Goal: Information Seeking & Learning: Learn about a topic

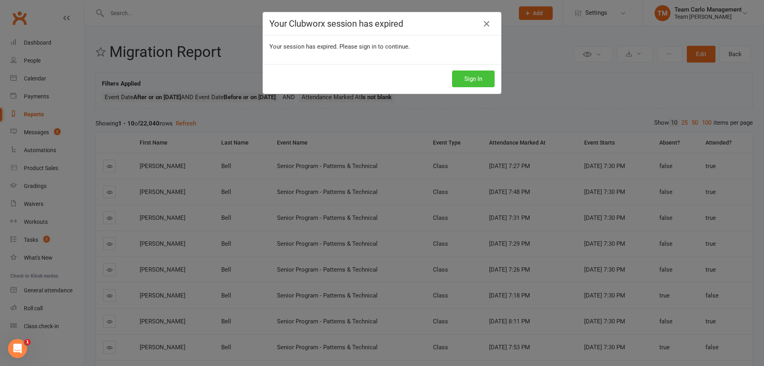
click at [474, 86] on button "Sign In" at bounding box center [473, 78] width 43 height 17
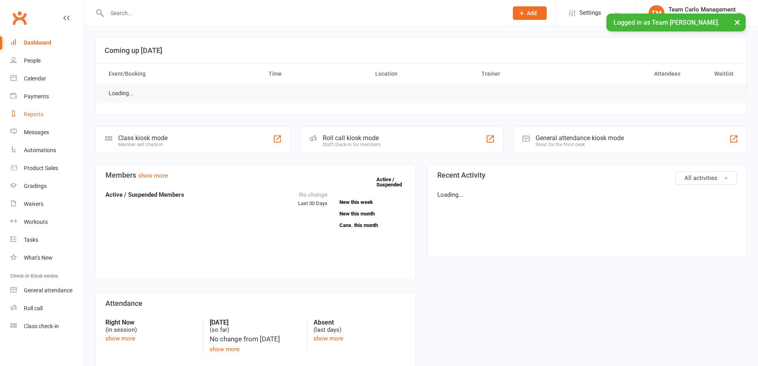
click at [41, 119] on link "Reports" at bounding box center [47, 114] width 74 height 18
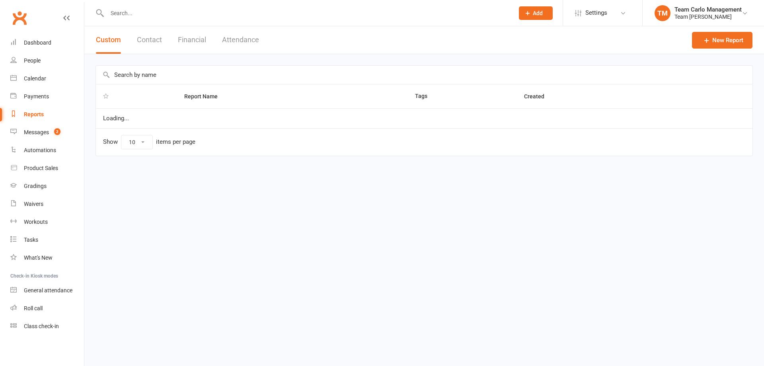
click at [156, 75] on input "text" at bounding box center [424, 75] width 656 height 18
type input "M"
select select "100"
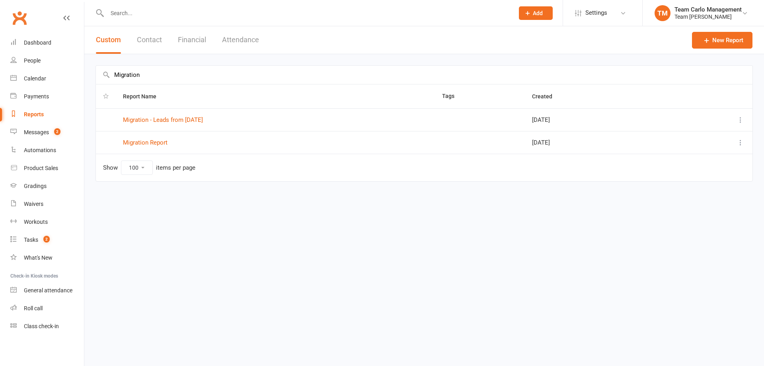
type input "Migration"
click at [151, 146] on td "Migration Report" at bounding box center [275, 142] width 319 height 23
click at [151, 141] on link "Migration Report" at bounding box center [145, 142] width 45 height 7
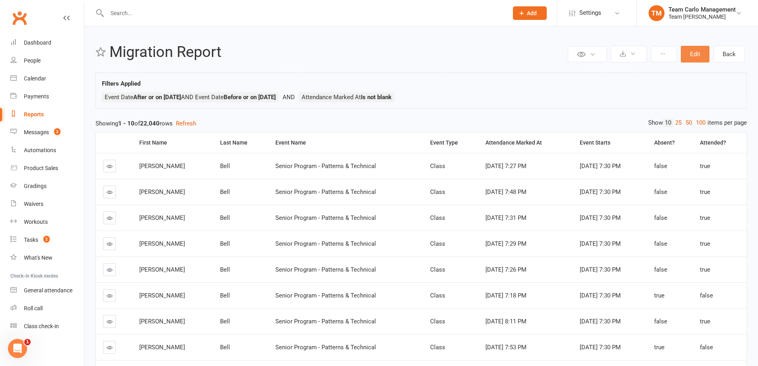
click at [689, 54] on button "Edit" at bounding box center [695, 54] width 29 height 17
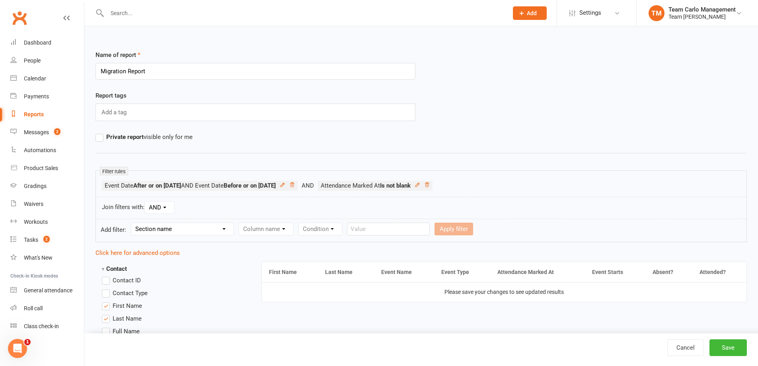
drag, startPoint x: 462, startPoint y: 184, endPoint x: 436, endPoint y: 190, distance: 26.9
click at [430, 184] on icon at bounding box center [427, 185] width 6 height 6
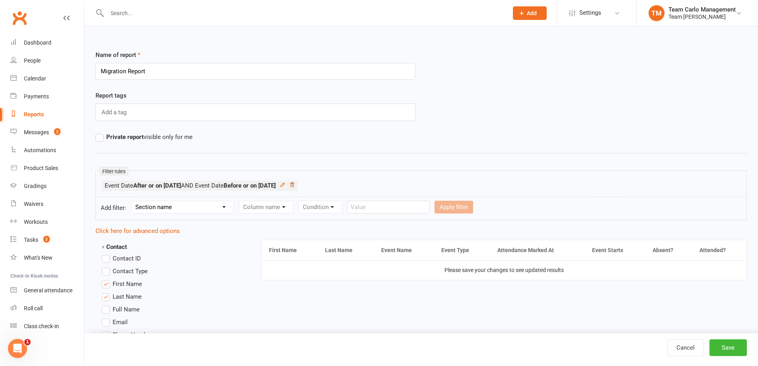
click at [295, 184] on icon at bounding box center [292, 185] width 6 height 6
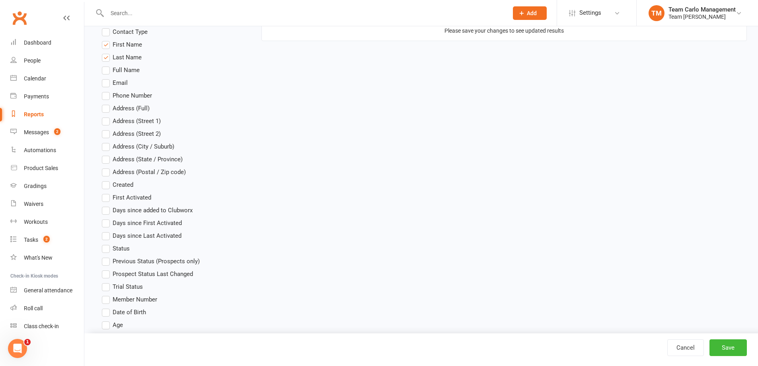
scroll to position [239, 0]
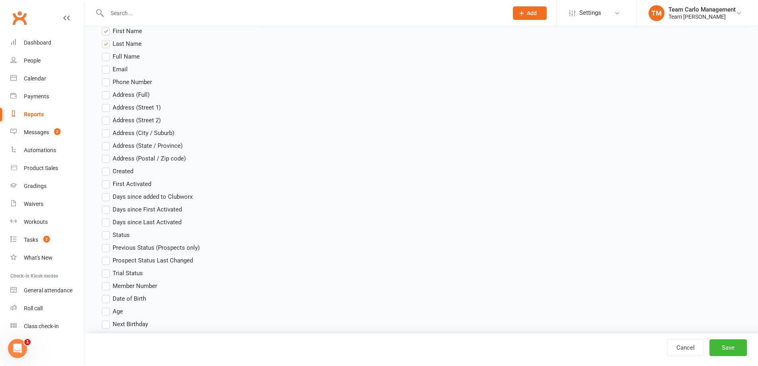
click at [108, 235] on label "Status" at bounding box center [116, 235] width 28 height 10
click at [107, 230] on input "Status" at bounding box center [104, 230] width 5 height 0
click at [108, 235] on label "Status" at bounding box center [116, 235] width 28 height 10
click at [107, 230] on input "Status" at bounding box center [104, 230] width 5 height 0
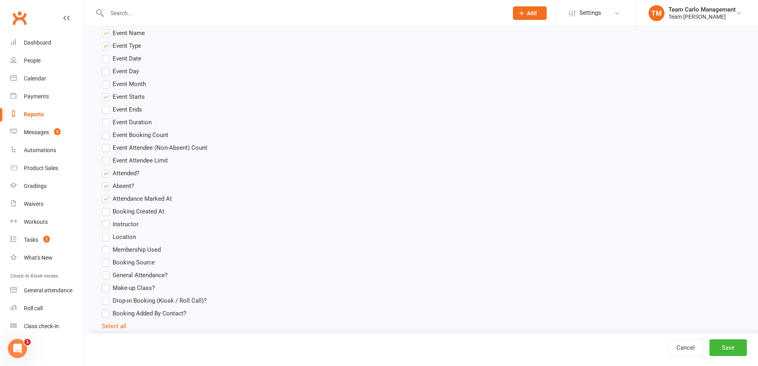
scroll to position [1074, 0]
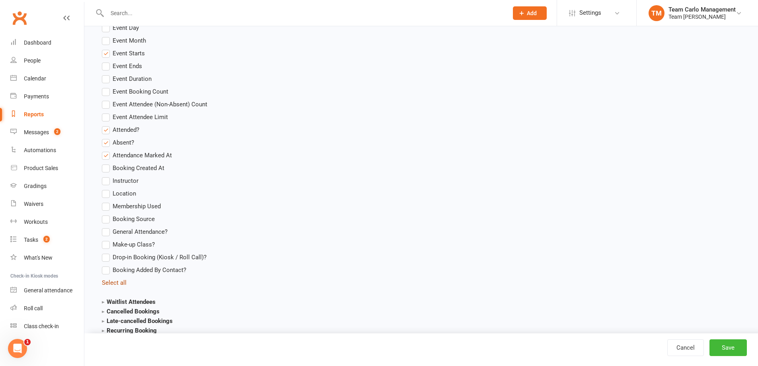
click at [112, 284] on link "Select all" at bounding box center [114, 282] width 25 height 7
click at [112, 284] on link "Deselect all" at bounding box center [117, 282] width 31 height 7
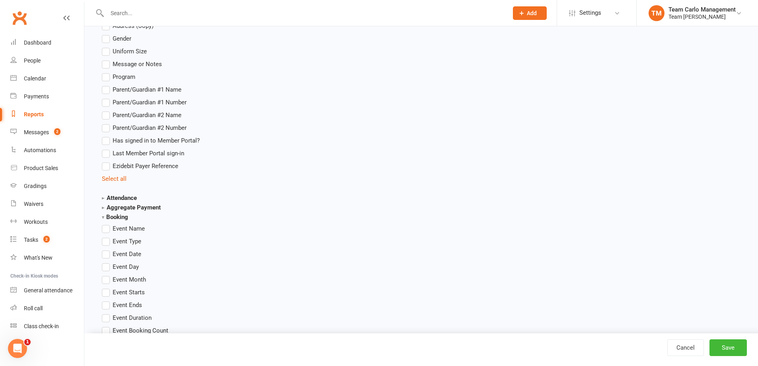
click at [105, 218] on strong "Booking" at bounding box center [115, 216] width 26 height 7
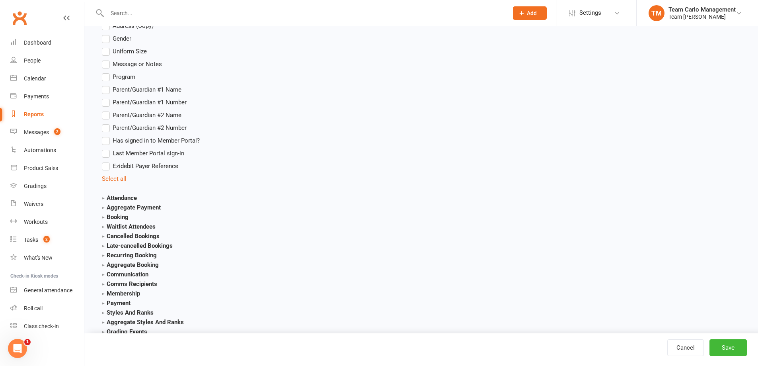
click at [102, 291] on strong "Membership" at bounding box center [121, 293] width 38 height 7
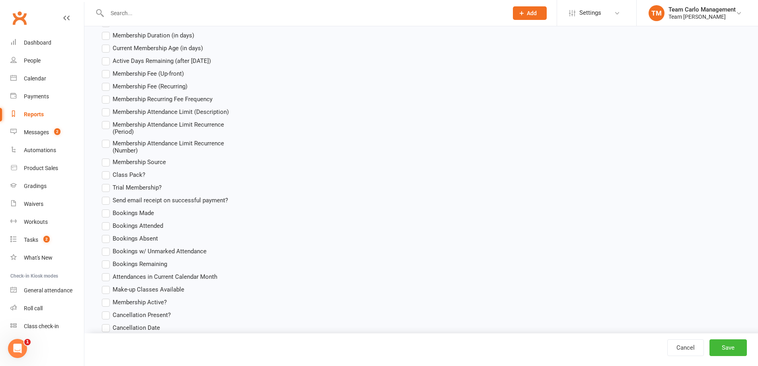
scroll to position [1233, 0]
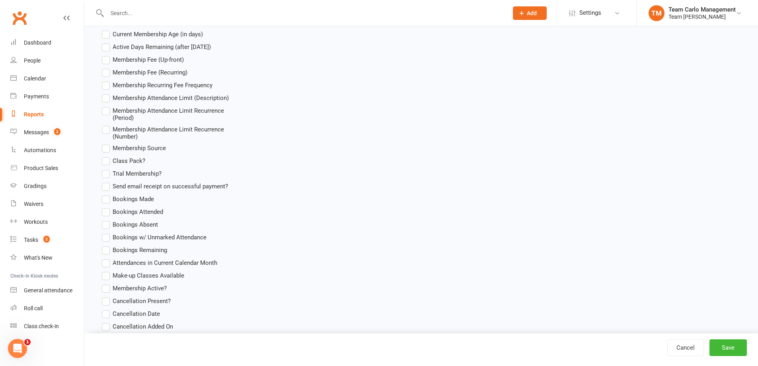
click at [143, 313] on span "Cancellation Date" at bounding box center [136, 313] width 47 height 8
click at [107, 309] on input "Cancellation Date" at bounding box center [104, 309] width 5 height 0
click at [124, 314] on span "Cancellation Date" at bounding box center [136, 313] width 47 height 8
click at [107, 309] on input "Cancellation Date" at bounding box center [104, 309] width 5 height 0
click at [124, 314] on span "Cancellation Date" at bounding box center [136, 313] width 47 height 8
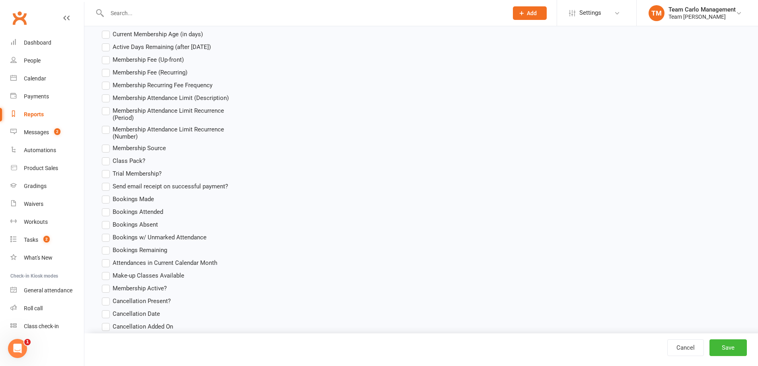
click at [107, 309] on input "Cancellation Date" at bounding box center [104, 309] width 5 height 0
click at [124, 314] on span "Cancellation Date" at bounding box center [136, 313] width 47 height 8
click at [107, 309] on input "Cancellation Date" at bounding box center [104, 309] width 5 height 0
click at [124, 314] on span "Cancellation Date" at bounding box center [136, 313] width 47 height 8
click at [107, 309] on input "Cancellation Date" at bounding box center [104, 309] width 5 height 0
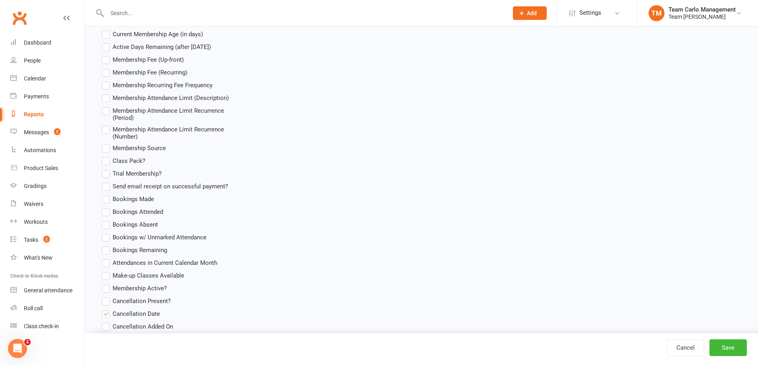
click at [124, 314] on span "Cancellation Date" at bounding box center [136, 313] width 47 height 8
click at [107, 309] on input "Cancellation Date" at bounding box center [104, 309] width 5 height 0
click at [124, 314] on span "Cancellation Date" at bounding box center [136, 313] width 47 height 8
click at [107, 309] on input "Cancellation Date" at bounding box center [104, 309] width 5 height 0
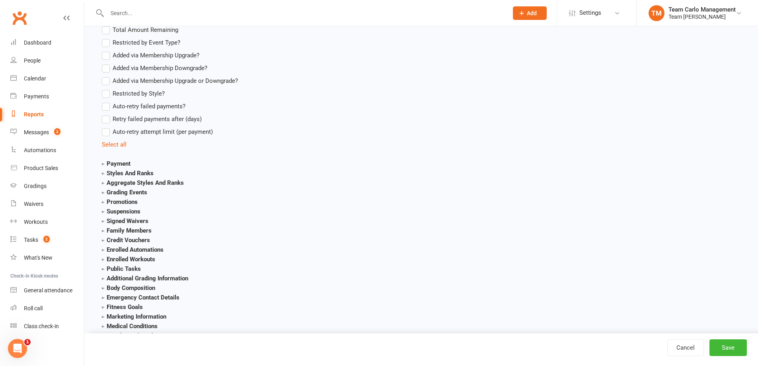
scroll to position [1671, 0]
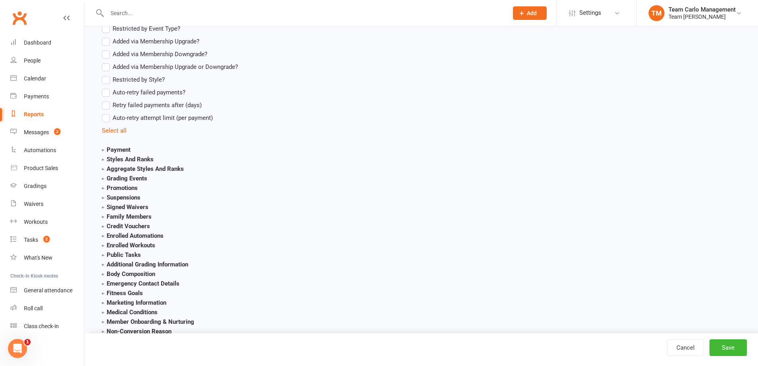
click at [153, 265] on strong "Additional Grading Information" at bounding box center [145, 264] width 86 height 7
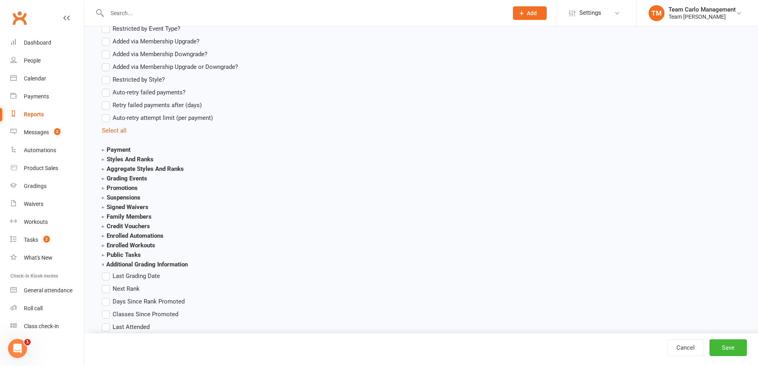
click at [153, 265] on strong "Additional Grading Information" at bounding box center [145, 264] width 86 height 7
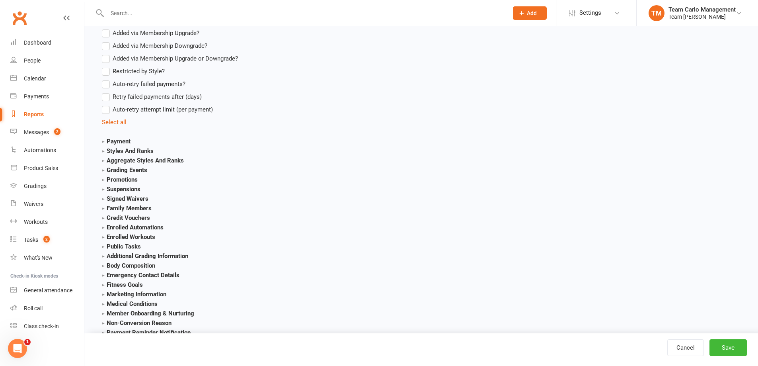
scroll to position [1729, 0]
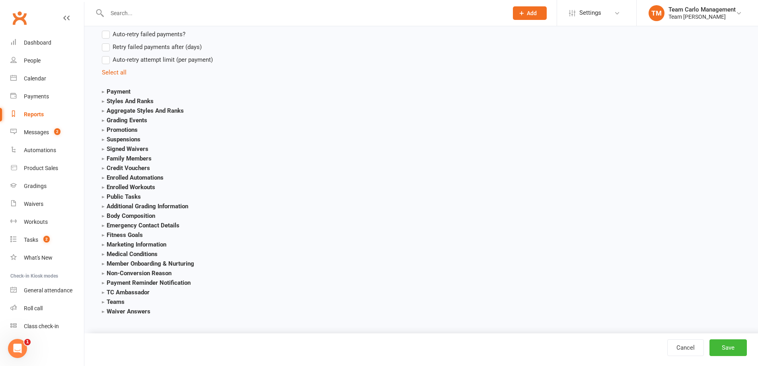
click at [159, 201] on section "Public Tasks Task status Task type Task description Added from Added by Added a…" at bounding box center [172, 197] width 141 height 10
click at [163, 208] on strong "Additional Grading Information" at bounding box center [145, 205] width 86 height 7
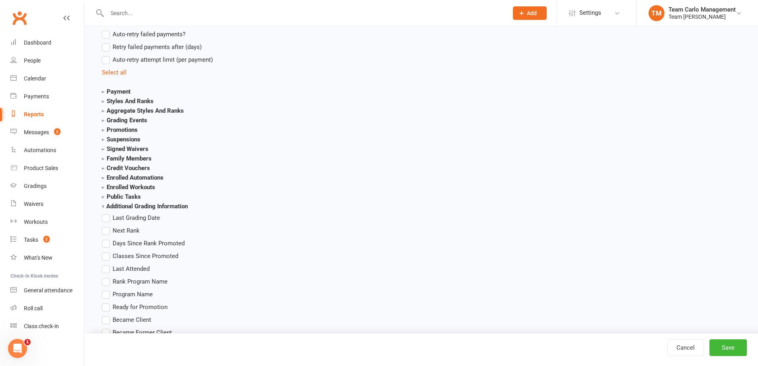
scroll to position [1768, 0]
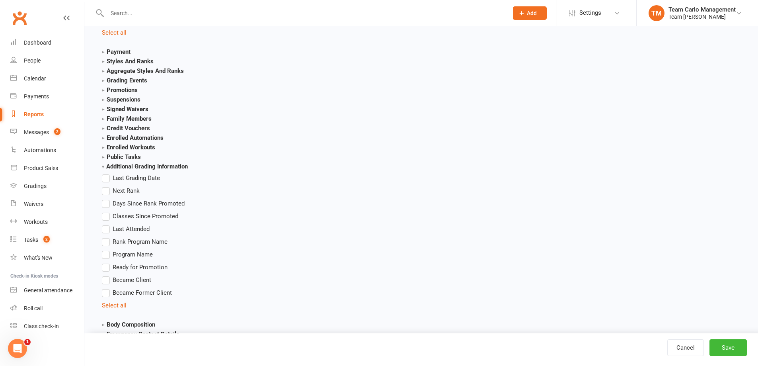
click at [134, 291] on span "Became Former Client" at bounding box center [142, 292] width 59 height 8
click at [107, 288] on input "Became Former Client" at bounding box center [104, 288] width 5 height 0
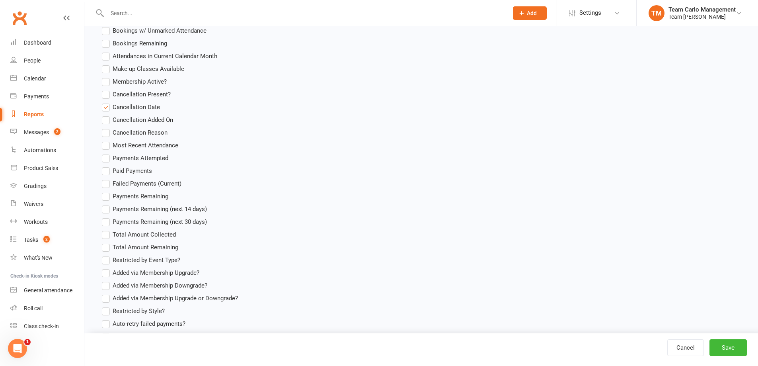
scroll to position [1519, 0]
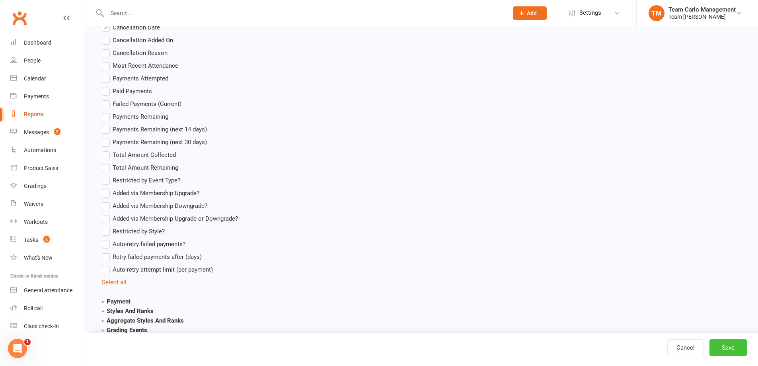
click at [718, 352] on button "Save" at bounding box center [727, 347] width 37 height 17
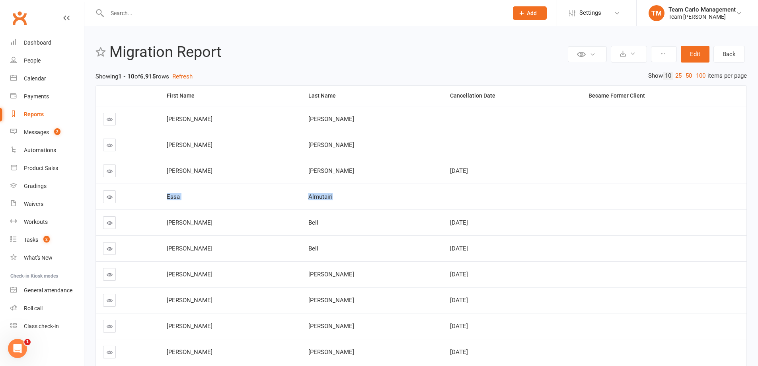
drag, startPoint x: 173, startPoint y: 197, endPoint x: 583, endPoint y: 193, distance: 410.1
click at [583, 193] on tr "[PERSON_NAME]" at bounding box center [421, 196] width 650 height 26
click at [444, 190] on td at bounding box center [512, 196] width 139 height 26
click at [164, 14] on input "text" at bounding box center [304, 13] width 398 height 11
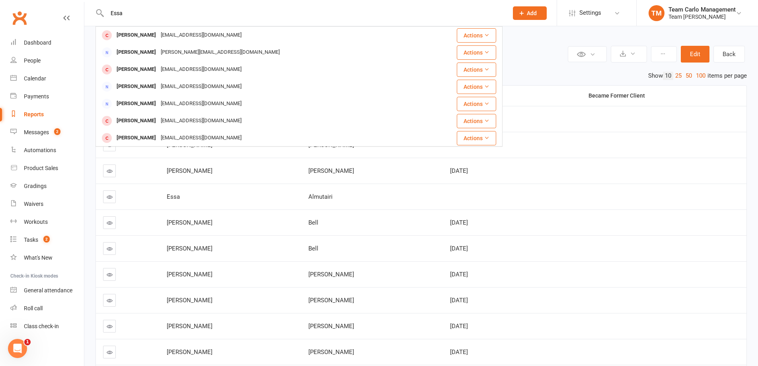
type input "Essa"
click at [538, 62] on header "Private Report Only visible by me Public Report Visible to everyone Export to C…" at bounding box center [420, 54] width 651 height 21
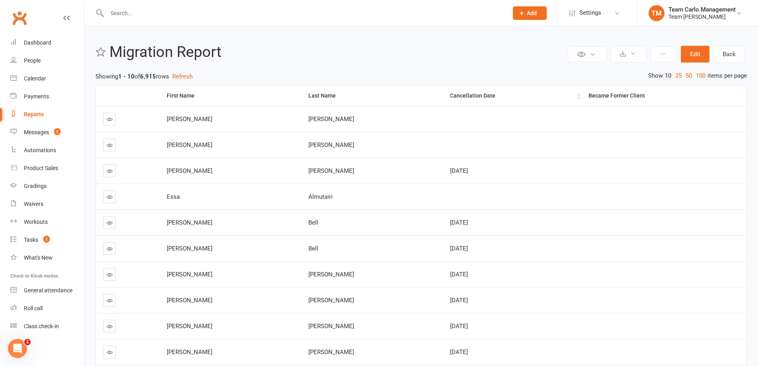
click at [482, 95] on div "Cancellation Date" at bounding box center [512, 96] width 125 height 6
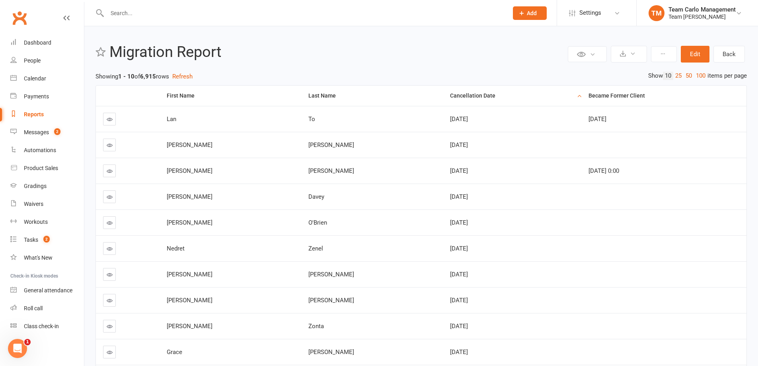
click at [463, 94] on div "Cancellation Date" at bounding box center [512, 96] width 125 height 6
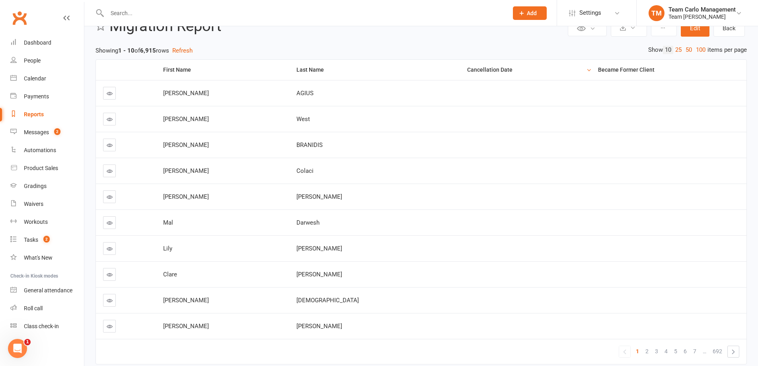
scroll to position [40, 0]
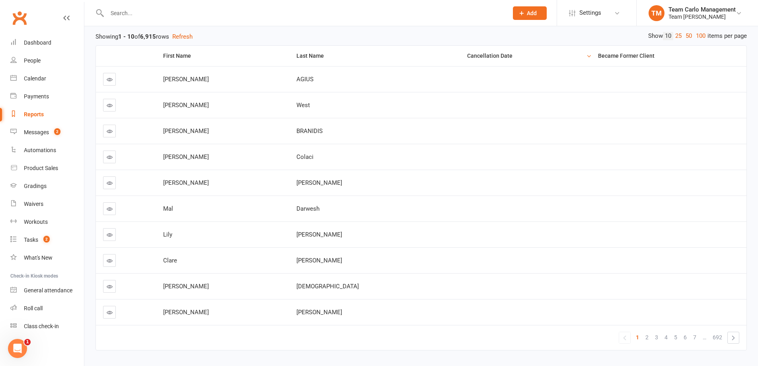
click at [196, 14] on input "text" at bounding box center [304, 13] width 398 height 11
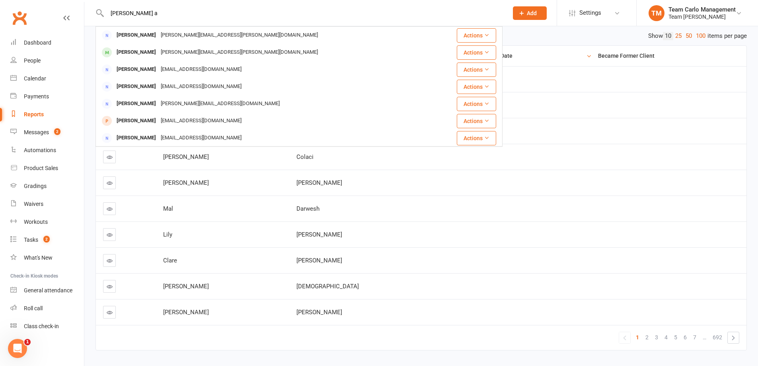
type input "[PERSON_NAME] a"
drag, startPoint x: 569, startPoint y: 32, endPoint x: 576, endPoint y: 50, distance: 18.8
click at [569, 32] on div "Showing 1 - 10 of 6,915 rows Refresh" at bounding box center [420, 37] width 651 height 10
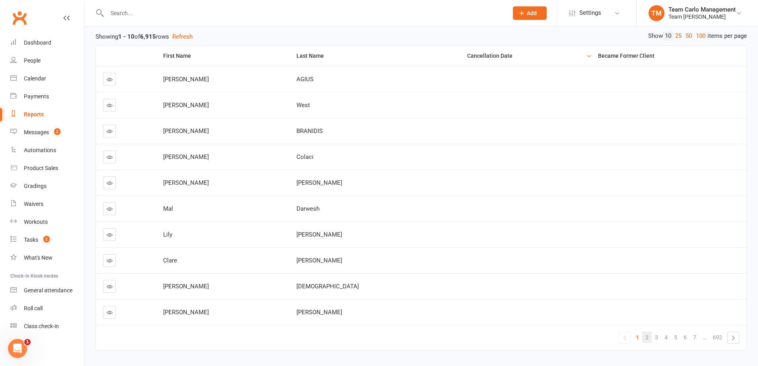
click at [649, 339] on link "2" at bounding box center [647, 336] width 10 height 11
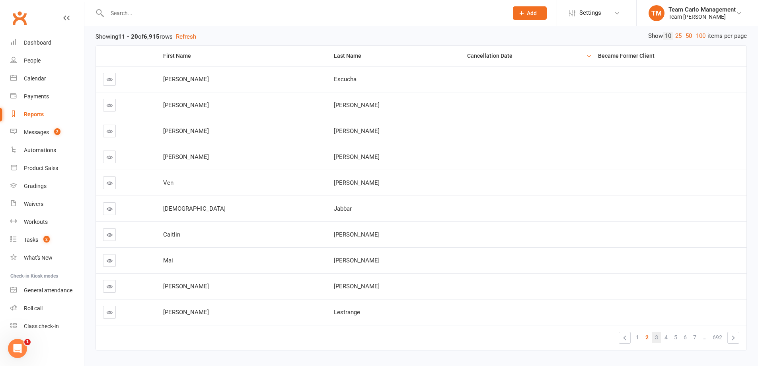
click at [659, 338] on link "3" at bounding box center [657, 336] width 10 height 11
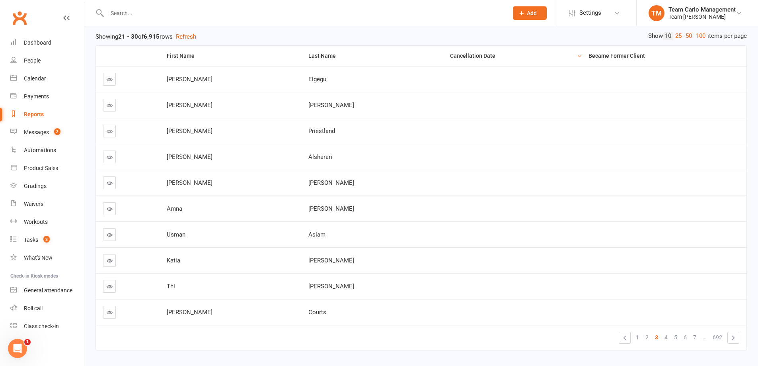
click at [107, 78] on icon at bounding box center [110, 79] width 6 height 6
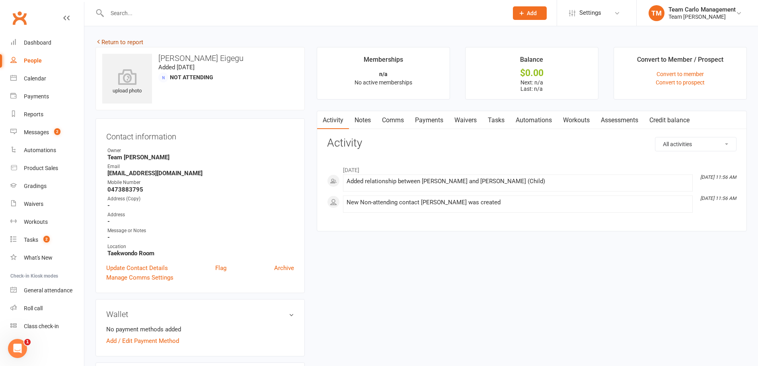
click at [98, 44] on icon at bounding box center [98, 42] width 6 height 6
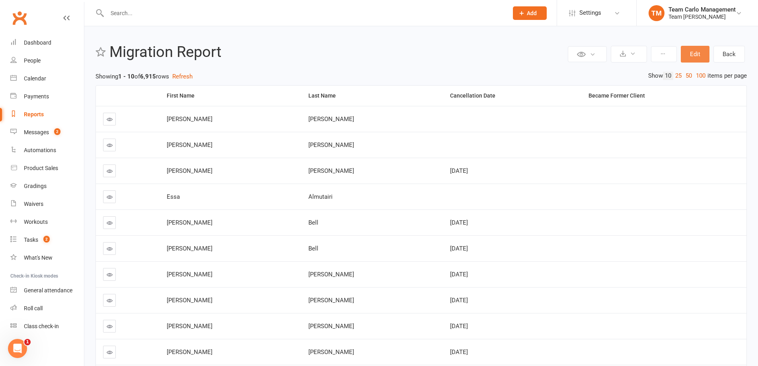
click at [690, 57] on button "Edit" at bounding box center [695, 54] width 29 height 17
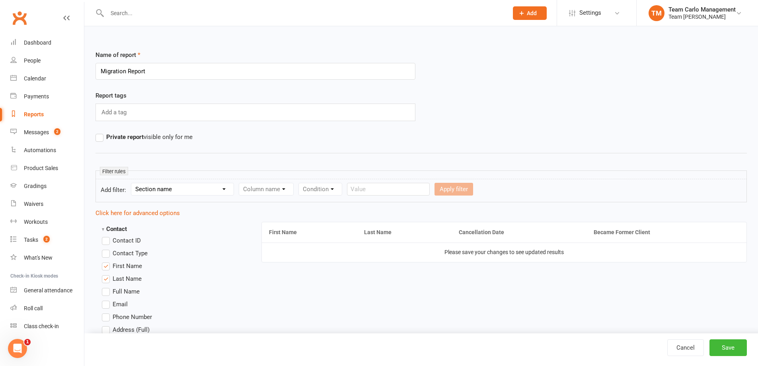
click at [178, 191] on select "Section name Contact Attendance Aggregate Payment Booking Waitlist Attendees Ca…" at bounding box center [182, 189] width 102 height 12
select select "0"
click at [132, 183] on select "Section name Contact Attendance Aggregate Payment Booking Waitlist Attendees Ca…" at bounding box center [182, 189] width 102 height 12
click at [273, 183] on select "Column name Is in other report Is not in other report Contact Type First Name L…" at bounding box center [333, 189] width 189 height 12
click at [241, 183] on select "Column name Is in other report Is not in other report Contact Type First Name L…" at bounding box center [333, 189] width 189 height 12
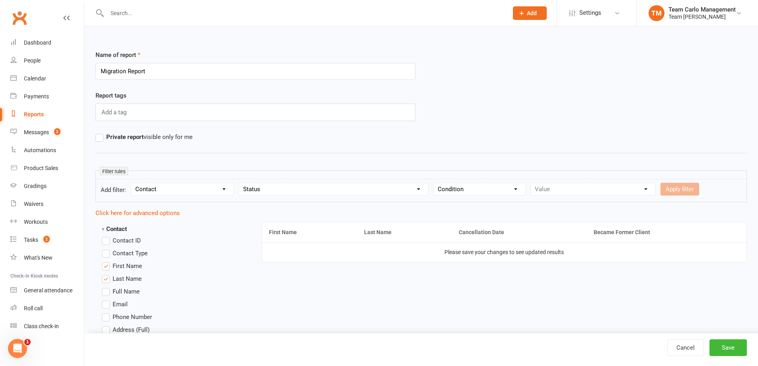
click at [459, 189] on select "Condition Equals Does not equal Contains Does not contain Is blank or does not …" at bounding box center [479, 189] width 91 height 12
drag, startPoint x: 360, startPoint y: 189, endPoint x: 321, endPoint y: 192, distance: 39.4
click at [360, 189] on select "Column name Is in other report Is not in other report Contact Type First Name L…" at bounding box center [333, 189] width 189 height 12
select select "2"
click at [241, 183] on select "Column name Is in other report Is not in other report Contact Type First Name L…" at bounding box center [333, 189] width 189 height 12
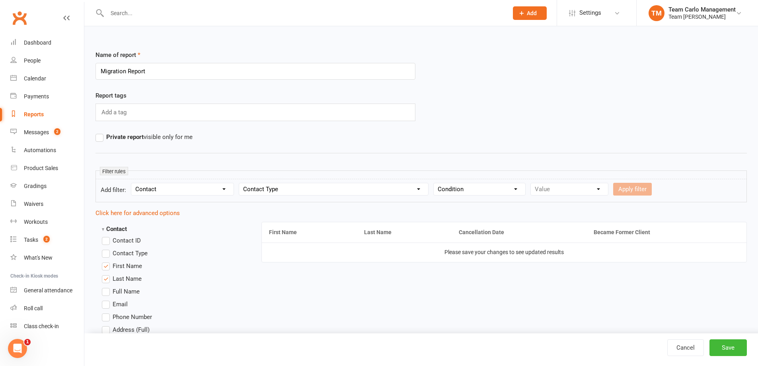
click at [461, 187] on select "Condition Equals Does not equal Contains Does not contain Is blank or does not …" at bounding box center [479, 189] width 91 height 12
select select "0"
click at [436, 183] on select "Condition Equals Does not equal Contains Does not contain Is blank or does not …" at bounding box center [479, 189] width 91 height 12
click at [542, 191] on select "Value Member Prospect Non-attending Contact" at bounding box center [569, 189] width 77 height 12
select select "2"
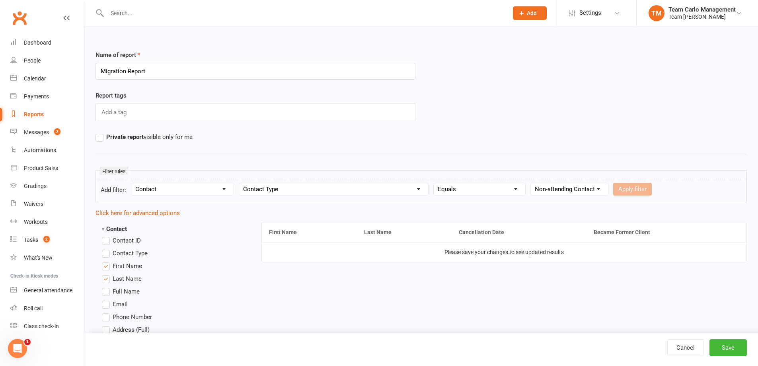
click at [532, 183] on select "Value Member Prospect Non-attending Contact" at bounding box center [569, 189] width 77 height 12
click at [595, 193] on select "Value Member Prospect Non-attending Contact" at bounding box center [569, 189] width 77 height 12
click at [472, 191] on select "Condition Equals Does not equal Contains Does not contain Is blank or does not …" at bounding box center [479, 189] width 91 height 12
select select "1"
click at [436, 183] on select "Condition Equals Does not equal Contains Does not contain Is blank or does not …" at bounding box center [479, 189] width 91 height 12
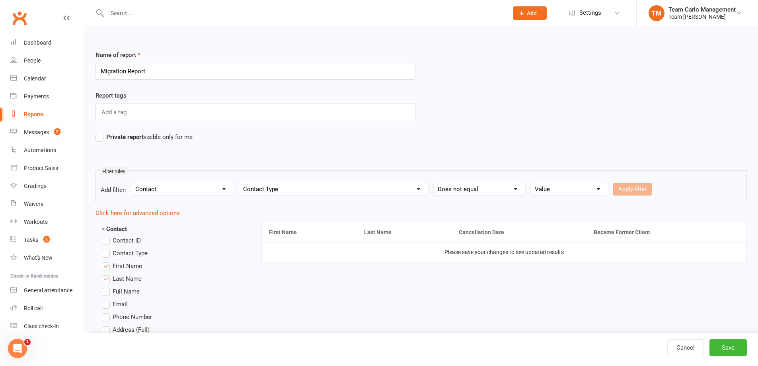
click at [563, 190] on select "Value Member Prospect Non-attending Contact" at bounding box center [569, 189] width 77 height 12
select select "2"
click at [532, 183] on select "Value Member Prospect Non-attending Contact" at bounding box center [569, 189] width 77 height 12
click at [640, 189] on button "Apply filter" at bounding box center [632, 189] width 39 height 13
select select
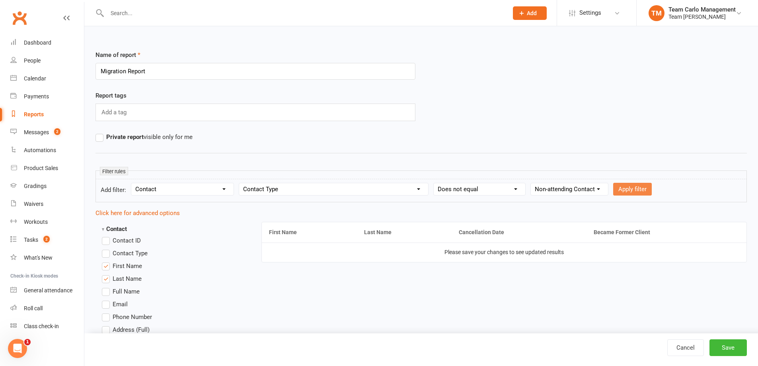
select select
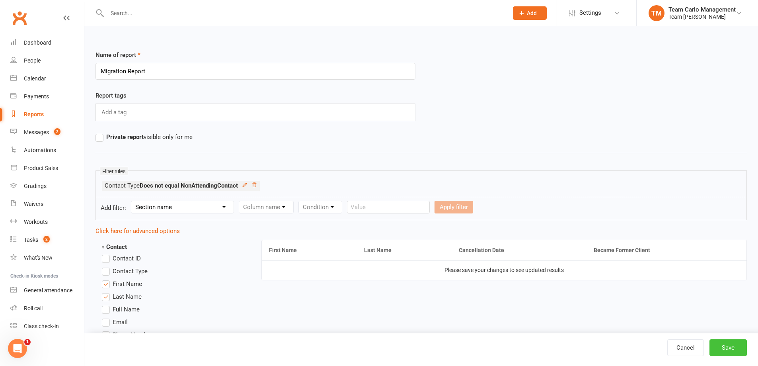
click at [719, 344] on button "Save" at bounding box center [727, 347] width 37 height 17
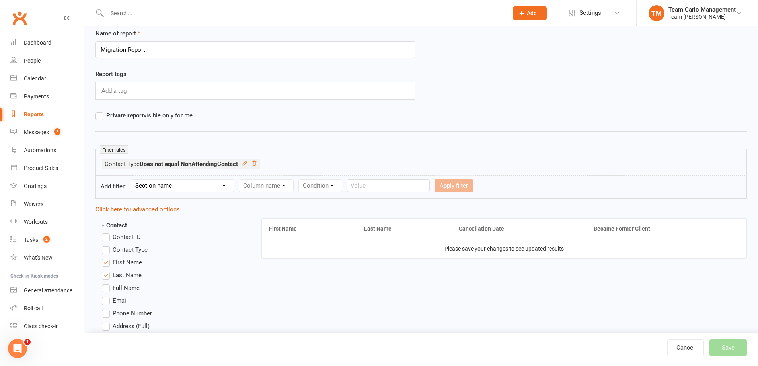
scroll to position [40, 0]
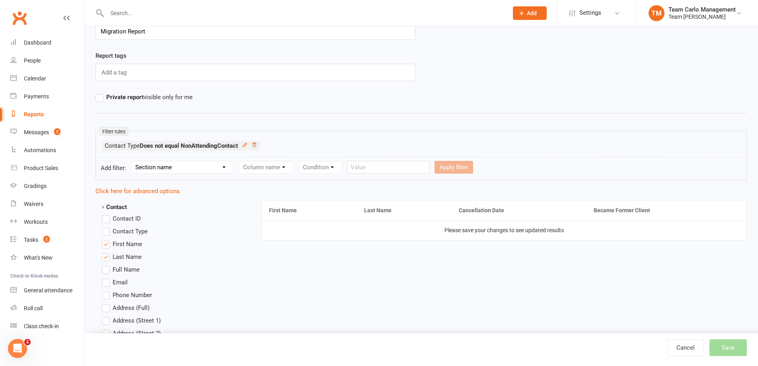
click at [338, 167] on div "Condition" at bounding box center [320, 167] width 44 height 13
click at [724, 350] on div "Cancel Save" at bounding box center [712, 347] width 91 height 17
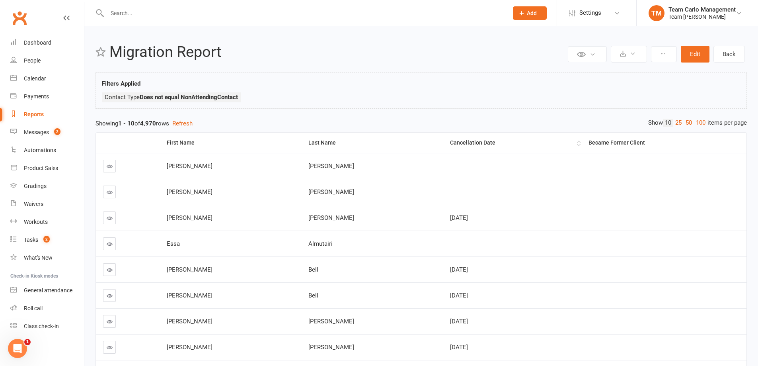
click at [473, 142] on div "Cancellation Date" at bounding box center [512, 143] width 125 height 6
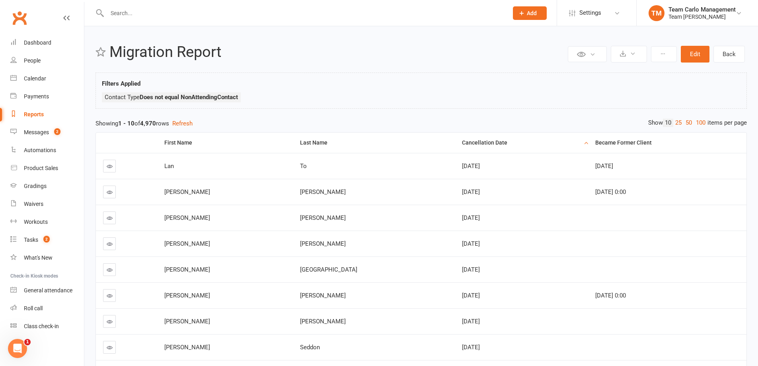
click at [473, 142] on div "Cancellation Date" at bounding box center [522, 143] width 120 height 6
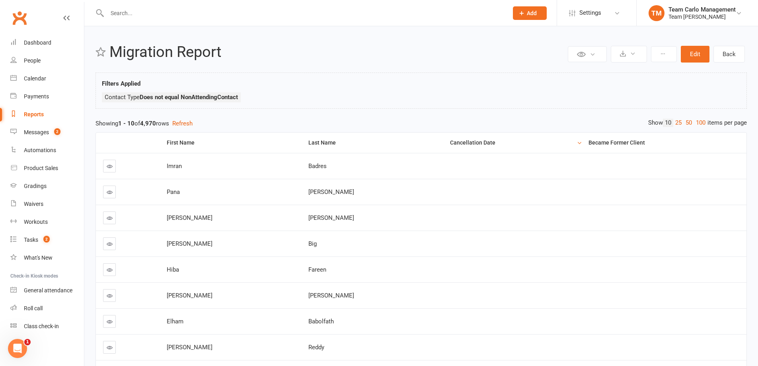
click at [109, 169] on icon at bounding box center [110, 166] width 6 height 6
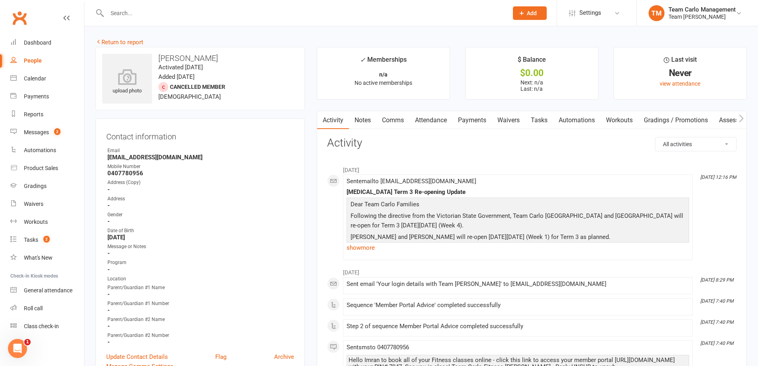
click at [359, 123] on link "Notes" at bounding box center [362, 120] width 27 height 18
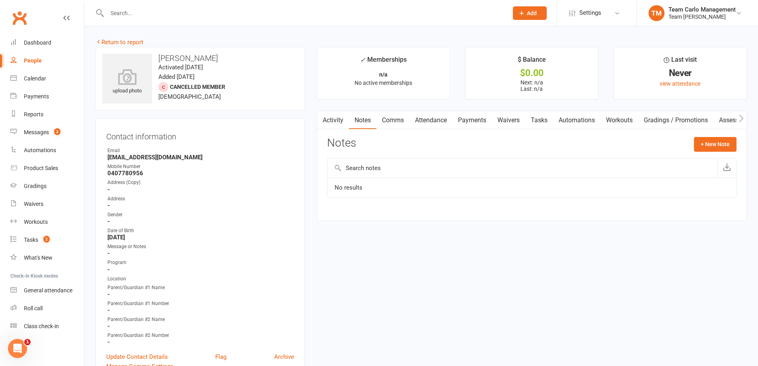
click at [338, 121] on link "Activity" at bounding box center [333, 120] width 32 height 18
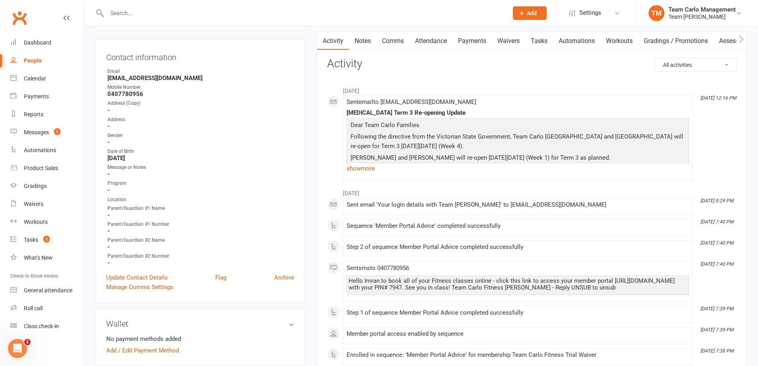
scroll to position [80, 0]
click at [377, 169] on link "show more" at bounding box center [517, 167] width 342 height 11
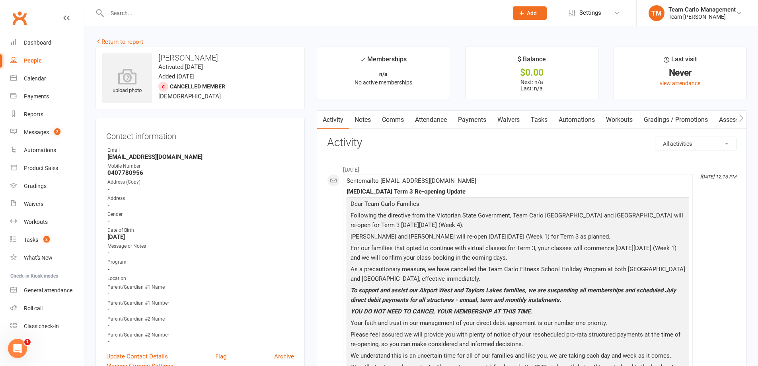
scroll to position [0, 0]
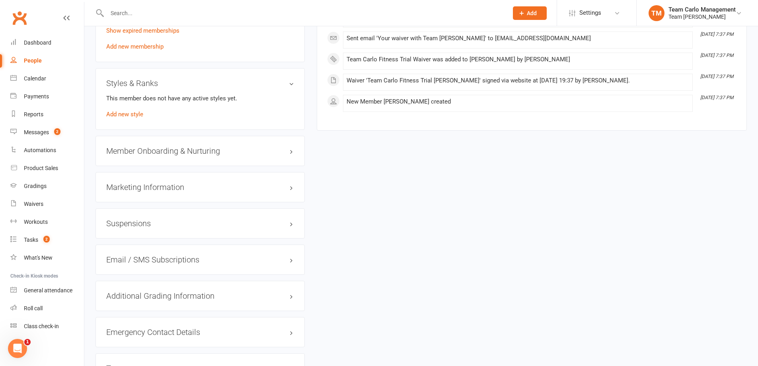
scroll to position [716, 0]
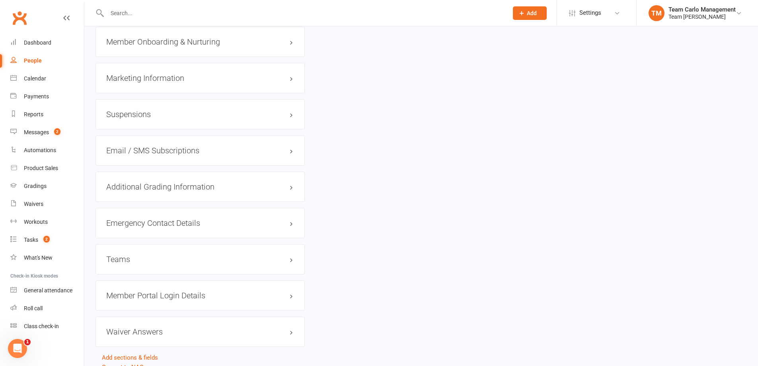
click at [171, 104] on div "Suspensions" at bounding box center [199, 114] width 209 height 30
click at [173, 109] on div "Suspensions" at bounding box center [199, 114] width 209 height 30
click at [176, 119] on div "Suspensions" at bounding box center [199, 114] width 209 height 30
click at [292, 117] on h3 "Suspensions" at bounding box center [200, 114] width 188 height 9
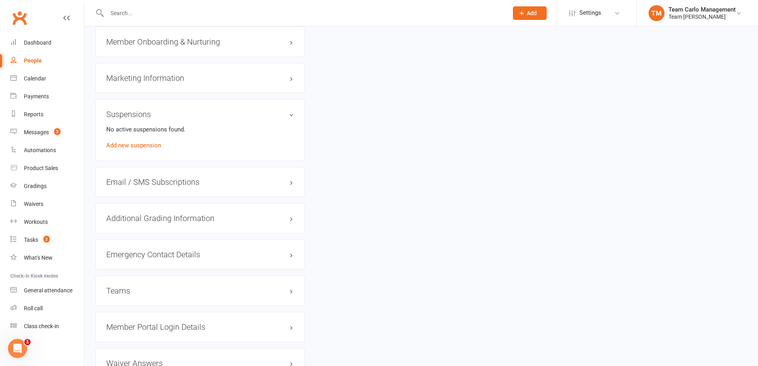
click at [291, 115] on h3 "Suspensions" at bounding box center [200, 114] width 188 height 9
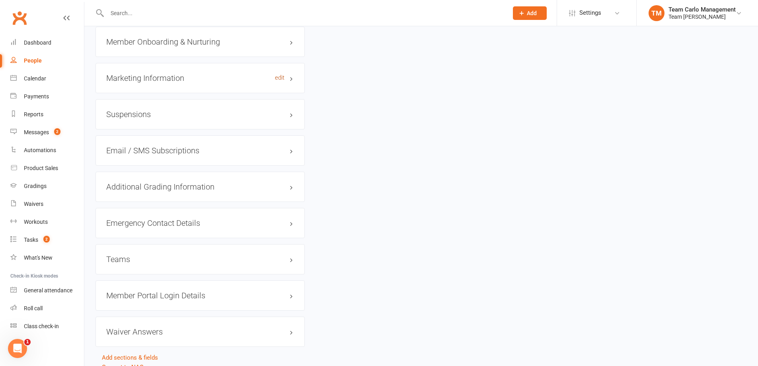
click at [283, 80] on link "edit" at bounding box center [280, 77] width 10 height 7
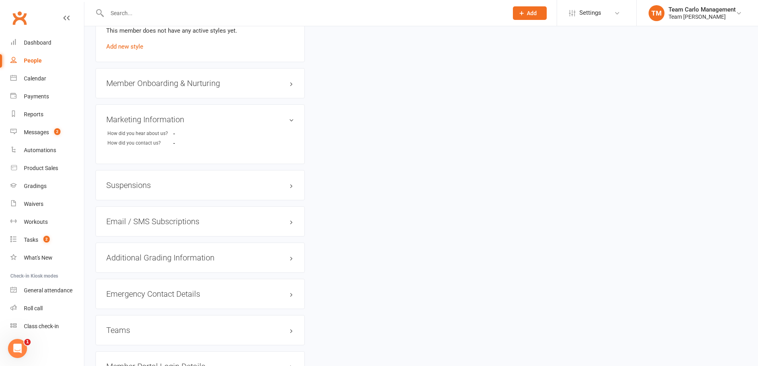
scroll to position [707, 0]
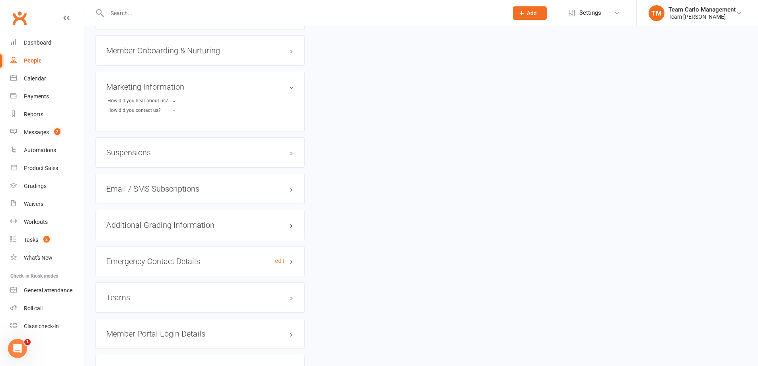
click at [211, 260] on h3 "Emergency Contact Details edit" at bounding box center [200, 261] width 188 height 9
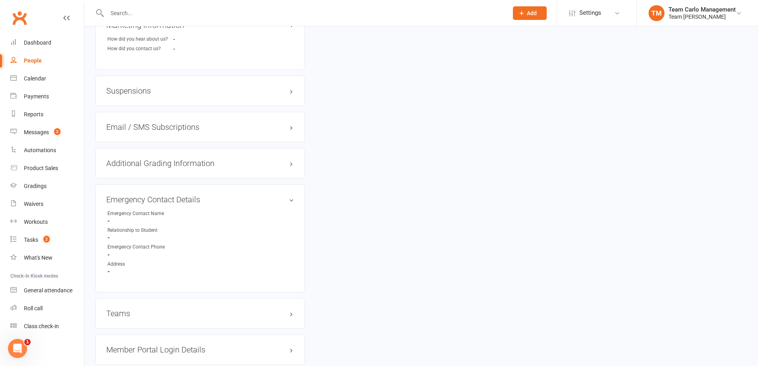
scroll to position [827, 0]
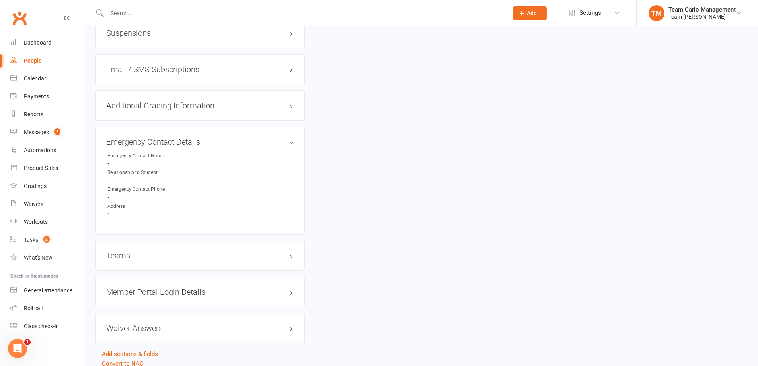
click at [173, 261] on div "Teams edit" at bounding box center [199, 255] width 209 height 30
click at [175, 259] on h3 "Teams edit" at bounding box center [200, 255] width 188 height 9
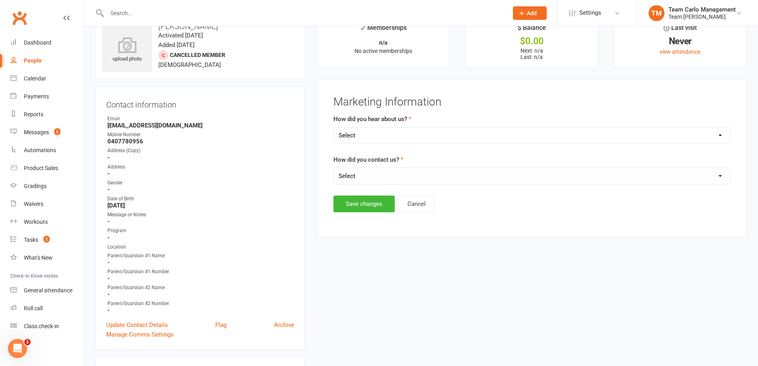
scroll to position [0, 0]
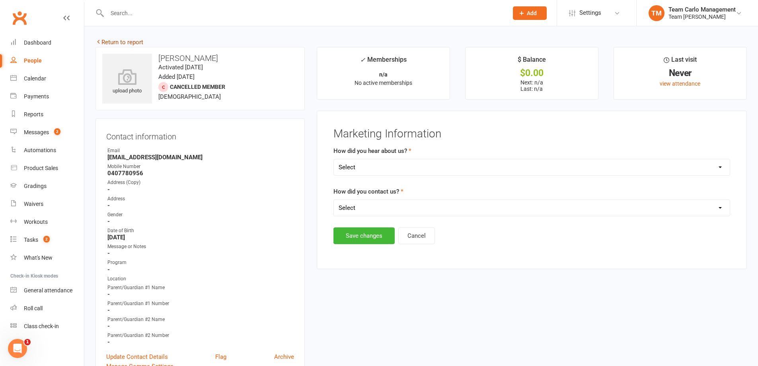
click at [127, 44] on link "Return to report" at bounding box center [119, 42] width 48 height 7
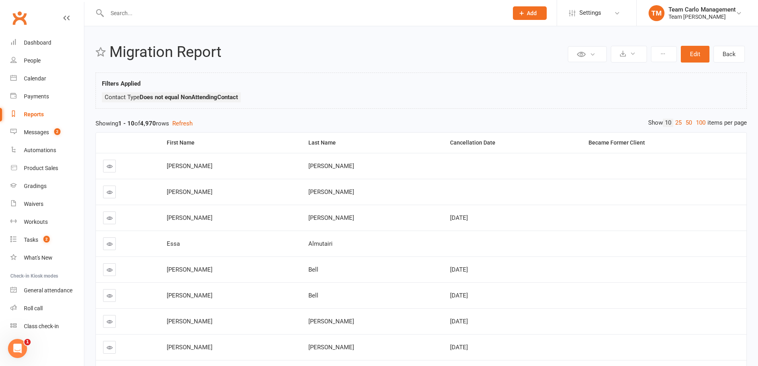
click at [196, 12] on input "text" at bounding box center [304, 13] width 398 height 11
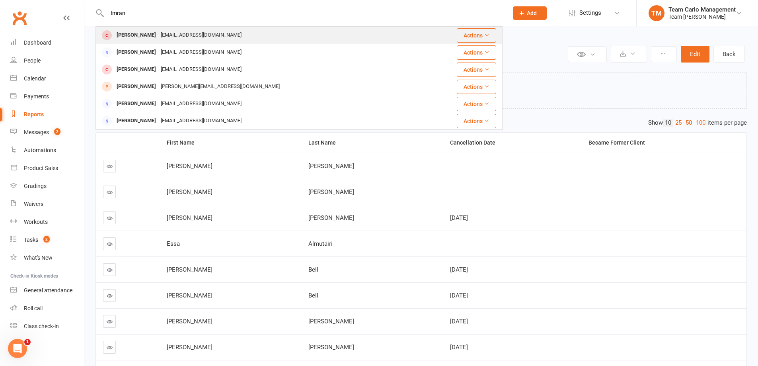
type input "Imran"
click at [200, 35] on div "[EMAIL_ADDRESS][DOMAIN_NAME]" at bounding box center [201, 35] width 86 height 12
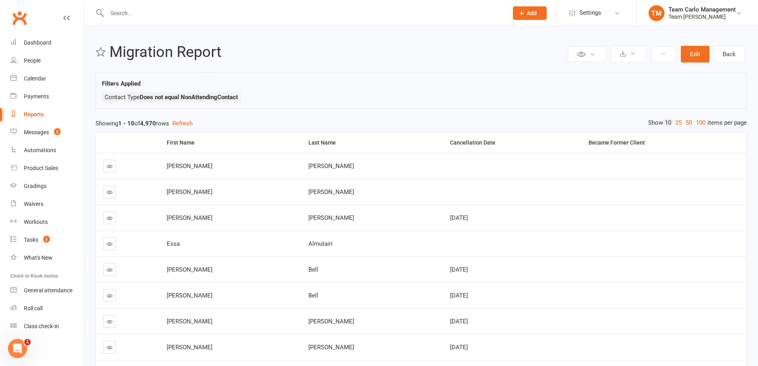
click at [113, 189] on link at bounding box center [109, 191] width 13 height 13
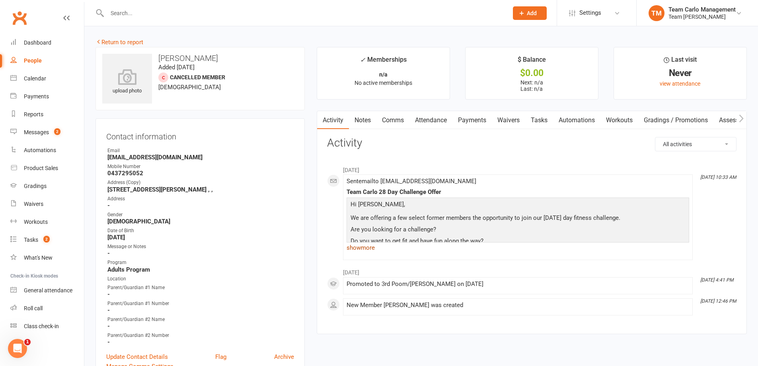
click at [371, 247] on link "show more" at bounding box center [517, 247] width 342 height 11
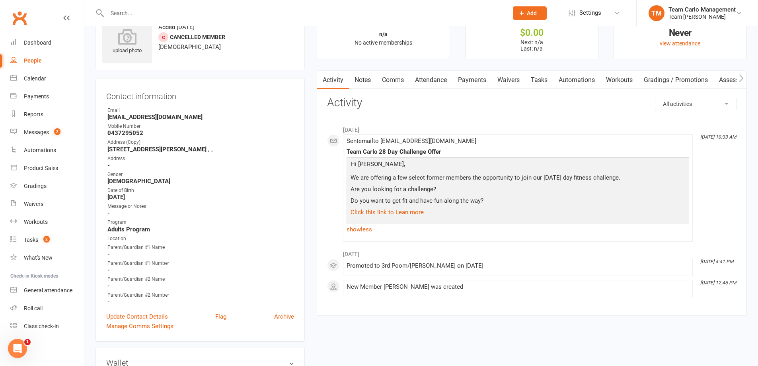
scroll to position [40, 0]
click at [740, 80] on icon "button" at bounding box center [741, 78] width 5 height 8
click at [742, 78] on icon "button" at bounding box center [741, 79] width 4 height 8
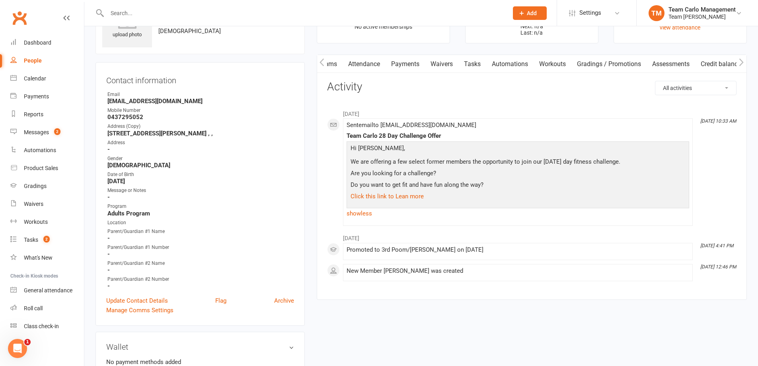
scroll to position [0, 0]
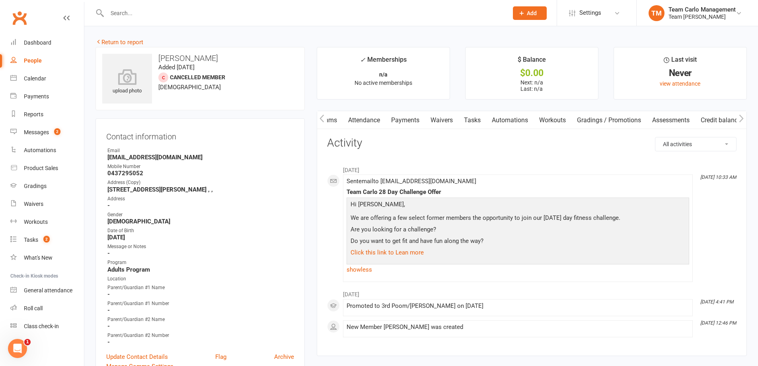
drag, startPoint x: 173, startPoint y: 63, endPoint x: 231, endPoint y: 69, distance: 58.8
click at [231, 69] on div "upload photo [PERSON_NAME] Added [DATE] Cancelled member [DEMOGRAPHIC_DATA]" at bounding box center [199, 78] width 209 height 63
click at [253, 120] on div "Contact information Owner Email [EMAIL_ADDRESS][DOMAIN_NAME] Mobile Number [PHO…" at bounding box center [199, 249] width 209 height 263
drag, startPoint x: 222, startPoint y: 66, endPoint x: 178, endPoint y: 65, distance: 43.8
click at [178, 65] on div "upload photo [PERSON_NAME] Added [DATE] Cancelled member [DEMOGRAPHIC_DATA]" at bounding box center [199, 78] width 209 height 63
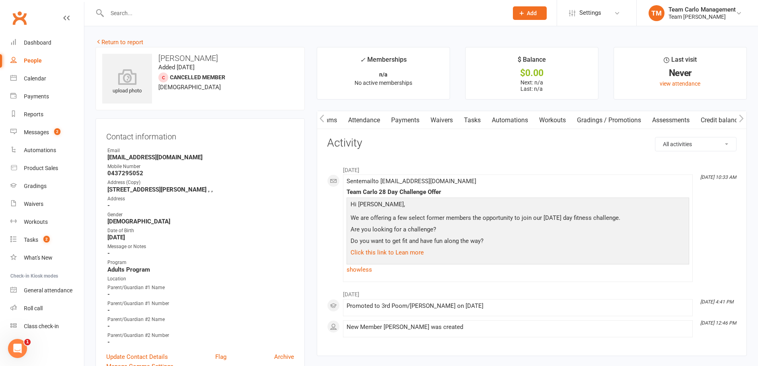
click at [186, 109] on div "upload photo [PERSON_NAME] Added [DATE] Cancelled member [DEMOGRAPHIC_DATA]" at bounding box center [199, 78] width 209 height 63
click at [31, 110] on link "Reports" at bounding box center [47, 114] width 74 height 18
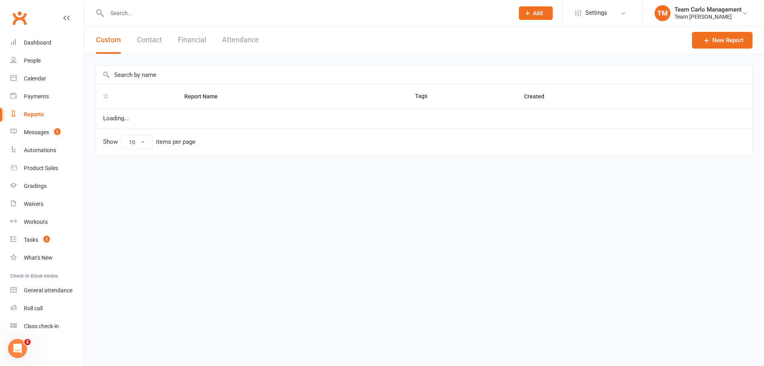
select select "100"
click at [162, 77] on input "text" at bounding box center [424, 75] width 656 height 18
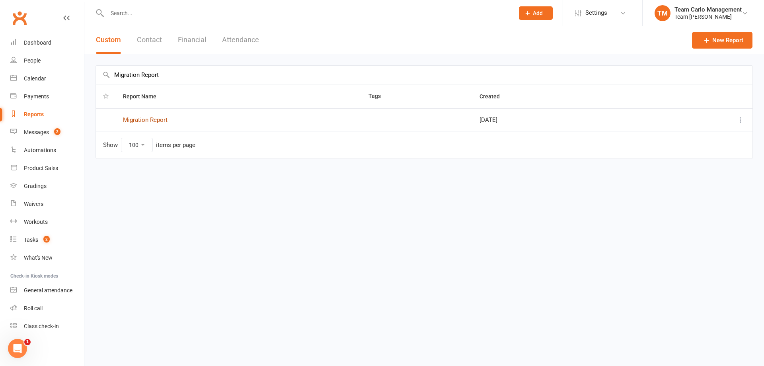
type input "Migration Report"
click at [164, 120] on link "Migration Report" at bounding box center [145, 119] width 45 height 7
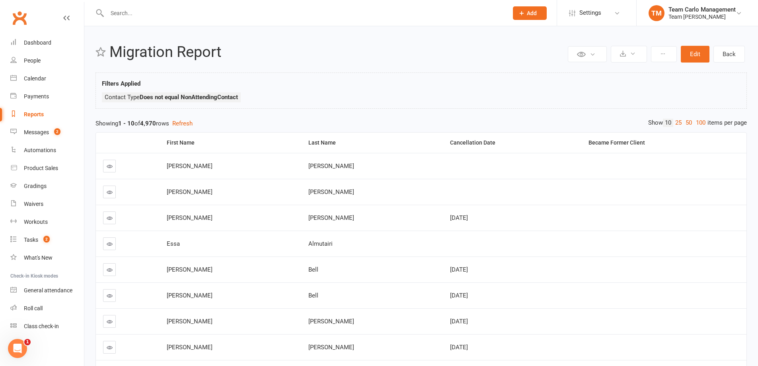
click at [344, 95] on ul "Contact Type Does not equal NonAttendingContact" at bounding box center [421, 99] width 638 height 14
click at [427, 95] on ul "Contact Type Does not equal NonAttendingContact" at bounding box center [421, 99] width 638 height 14
click at [434, 105] on ul "Contact Type Does not equal NonAttendingContact" at bounding box center [421, 99] width 638 height 14
click at [687, 54] on button "Edit" at bounding box center [695, 54] width 29 height 17
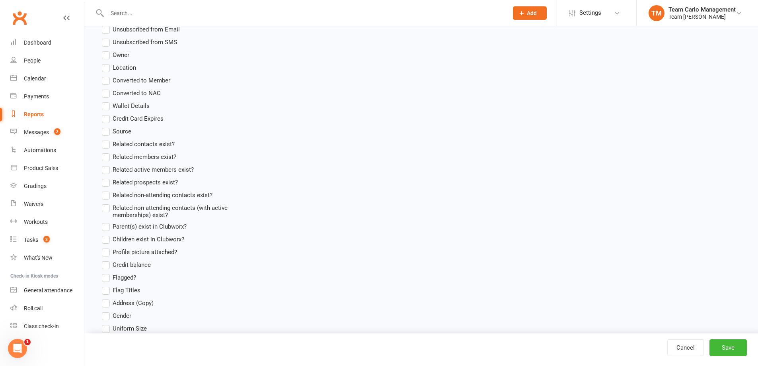
scroll to position [477, 0]
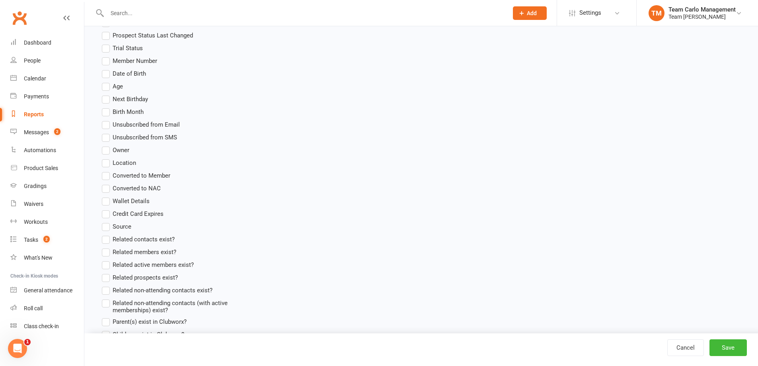
click at [129, 176] on span "Converted to Member" at bounding box center [142, 175] width 58 height 8
click at [107, 171] on input "Converted to Member" at bounding box center [104, 171] width 5 height 0
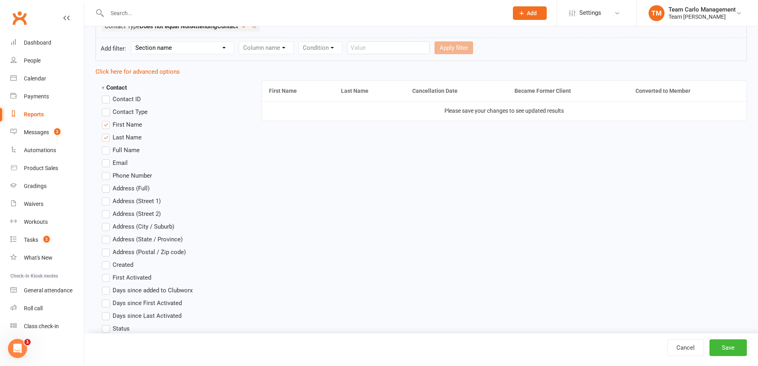
scroll to position [40, 0]
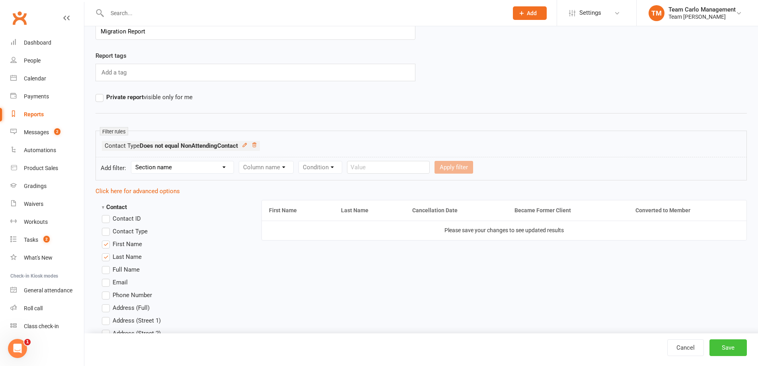
click at [728, 344] on button "Save" at bounding box center [727, 347] width 37 height 17
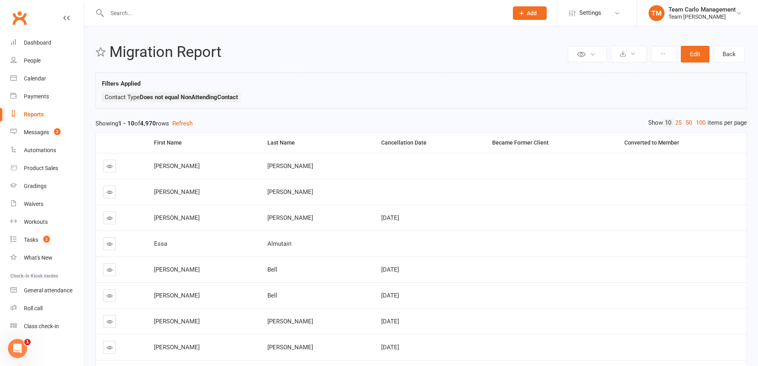
click at [113, 241] on link at bounding box center [109, 243] width 13 height 13
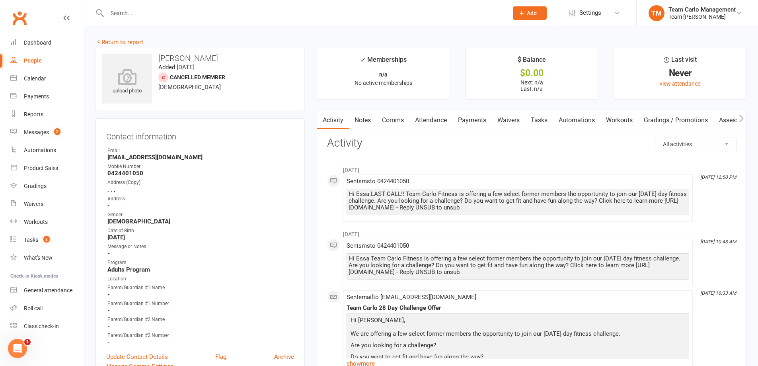
drag, startPoint x: 171, startPoint y: 68, endPoint x: 231, endPoint y: 70, distance: 60.1
click at [231, 70] on div "upload photo [PERSON_NAME] Added [DATE] Cancelled member [DEMOGRAPHIC_DATA]" at bounding box center [199, 78] width 209 height 63
click at [246, 95] on div "upload photo [PERSON_NAME] Added [DATE] Cancelled member [DEMOGRAPHIC_DATA]" at bounding box center [199, 78] width 209 height 63
click at [743, 118] on icon "button" at bounding box center [741, 119] width 4 height 8
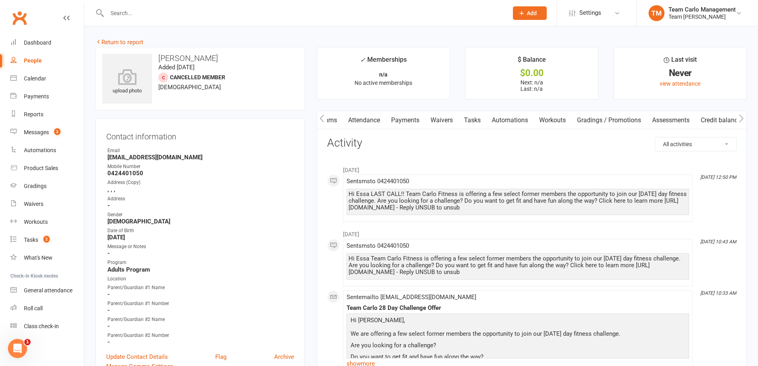
click at [743, 118] on icon "button" at bounding box center [741, 119] width 4 height 8
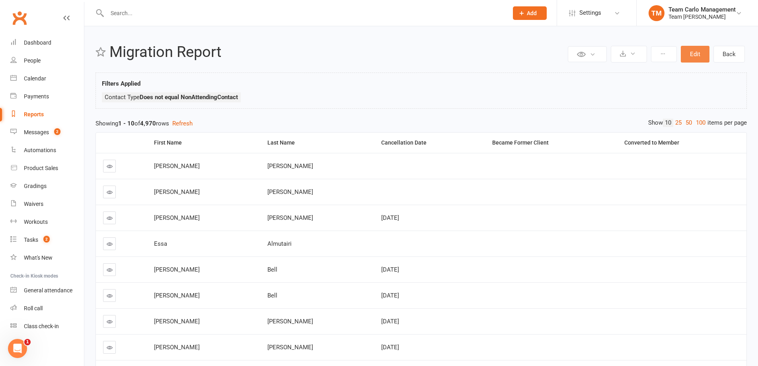
click at [702, 54] on button "Edit" at bounding box center [695, 54] width 29 height 17
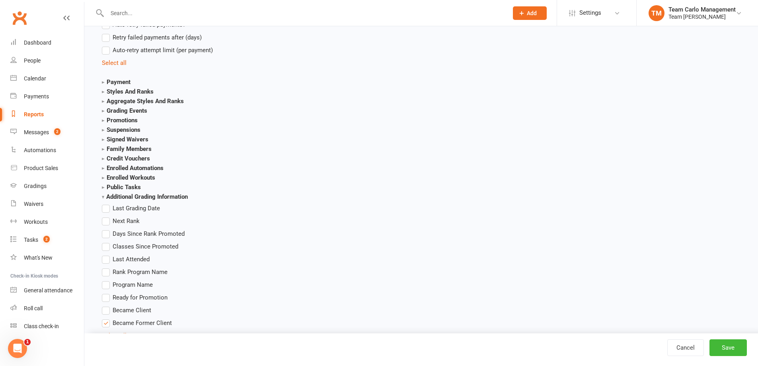
scroll to position [1790, 0]
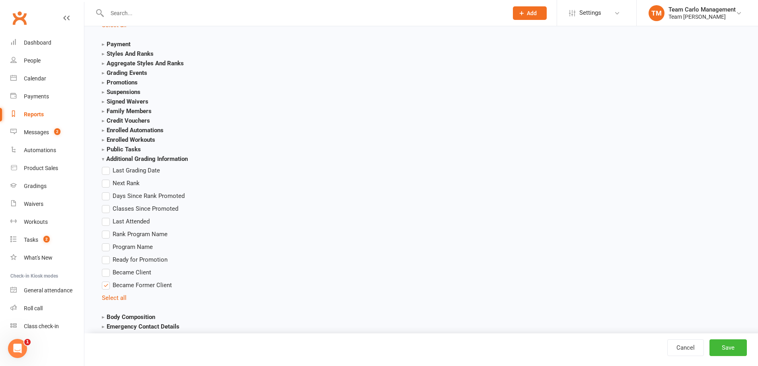
click at [126, 273] on span "Became Client" at bounding box center [132, 271] width 39 height 8
click at [107, 267] on input "Became Client" at bounding box center [104, 267] width 5 height 0
click at [718, 344] on button "Save" at bounding box center [727, 347] width 37 height 17
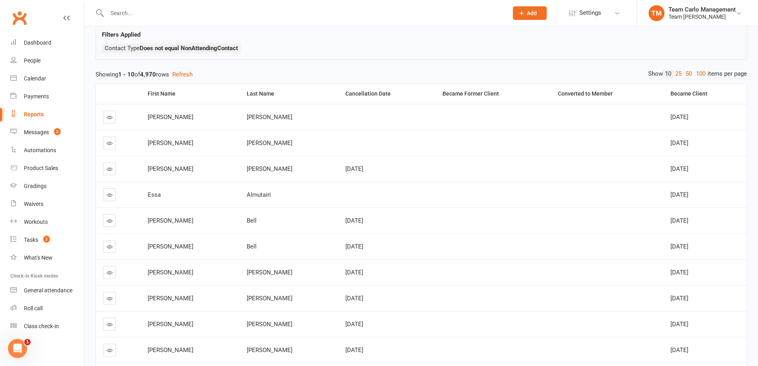
scroll to position [109, 0]
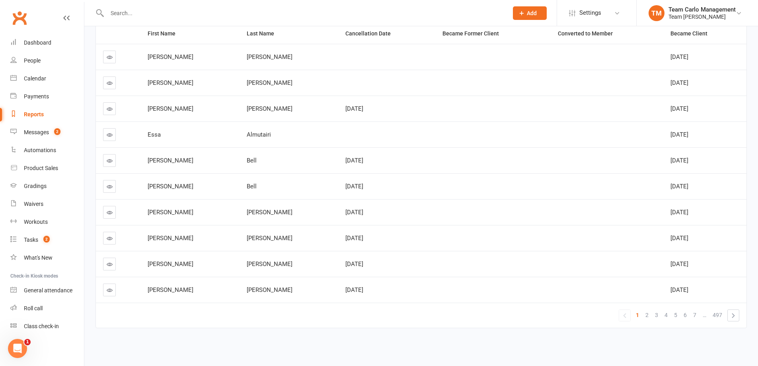
drag, startPoint x: 696, startPoint y: 288, endPoint x: 655, endPoint y: 111, distance: 181.9
click at [655, 111] on tbody "[PERSON_NAME] [DATE] [PERSON_NAME] [DATE] [PERSON_NAME] [DATE] [DATE] [PERSON_N…" at bounding box center [421, 173] width 650 height 259
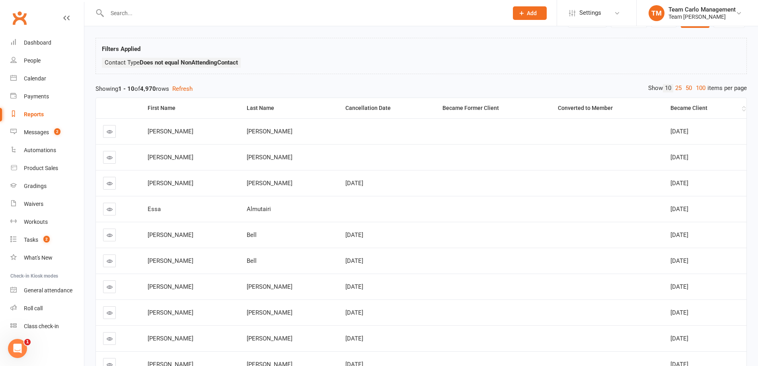
scroll to position [0, 0]
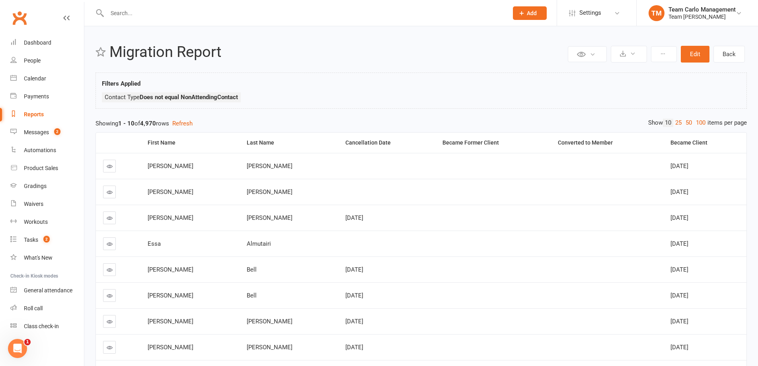
click at [574, 86] on div "Filters Applied Contact Type Does not equal NonAttendingContact" at bounding box center [421, 92] width 638 height 27
drag, startPoint x: 653, startPoint y: 164, endPoint x: 692, endPoint y: 220, distance: 67.4
click at [692, 220] on tbody "[PERSON_NAME] [DATE] [PERSON_NAME] [DATE] [PERSON_NAME] [DATE] [DATE] [PERSON_N…" at bounding box center [421, 282] width 650 height 259
click at [593, 169] on td at bounding box center [606, 166] width 113 height 26
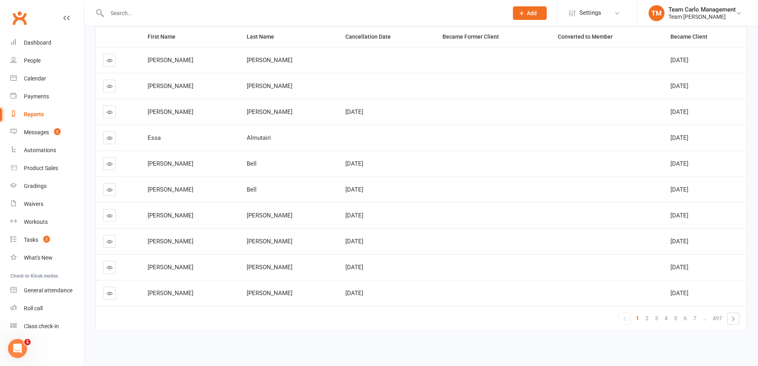
scroll to position [109, 0]
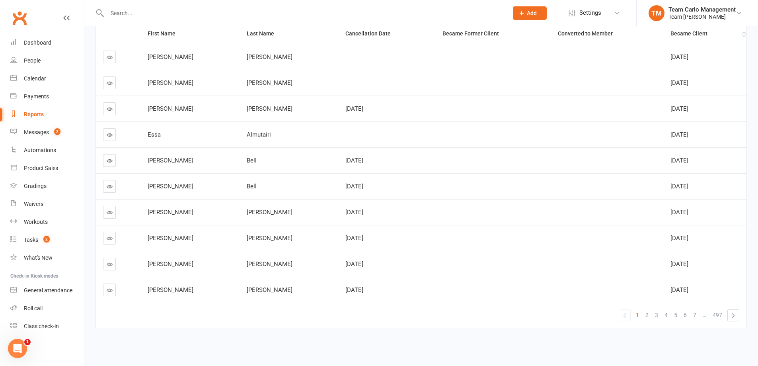
click at [704, 31] on div "Became Client" at bounding box center [705, 34] width 70 height 6
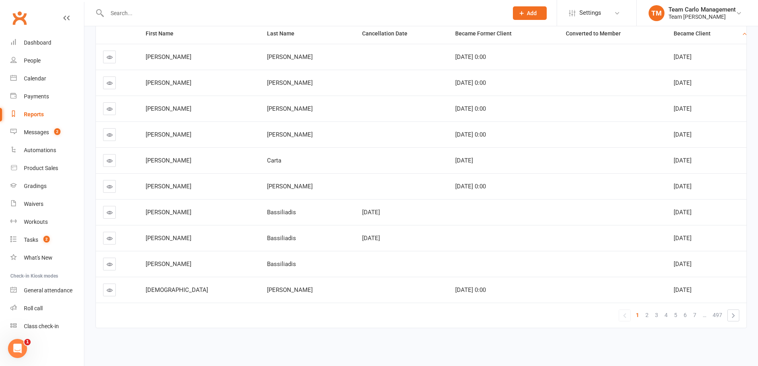
scroll to position [75, 0]
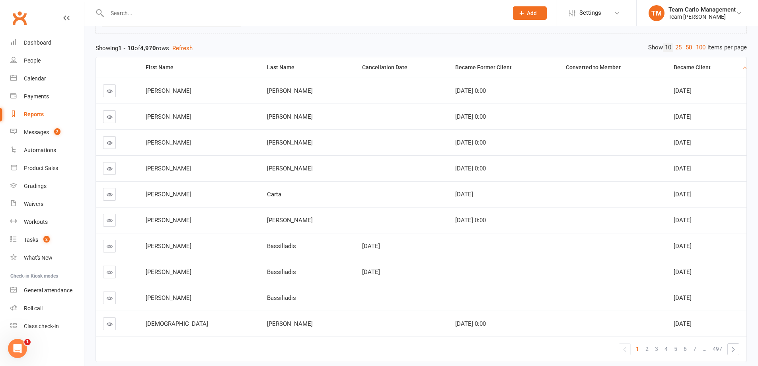
drag, startPoint x: 311, startPoint y: 245, endPoint x: 346, endPoint y: 247, distance: 35.4
click at [362, 247] on div "[DATE]" at bounding box center [401, 246] width 79 height 7
click at [362, 275] on span "[DATE]" at bounding box center [371, 271] width 18 height 7
drag, startPoint x: 305, startPoint y: 271, endPoint x: 383, endPoint y: 271, distance: 77.6
click at [383, 271] on td "[DATE]" at bounding box center [401, 272] width 93 height 26
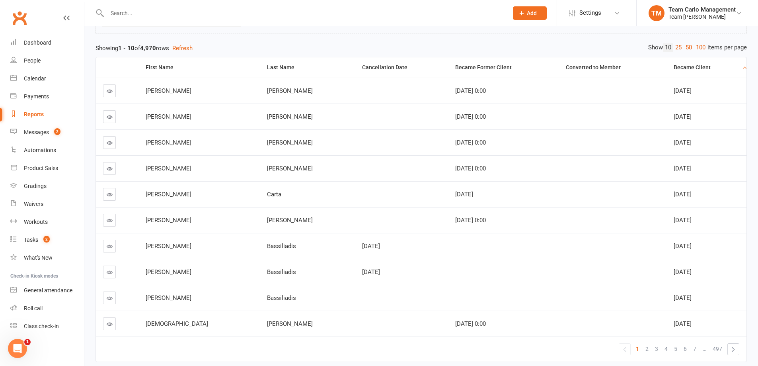
click at [383, 280] on td "[DATE]" at bounding box center [401, 272] width 93 height 26
drag, startPoint x: 370, startPoint y: 271, endPoint x: 311, endPoint y: 267, distance: 59.0
click at [355, 267] on td "[DATE]" at bounding box center [401, 272] width 93 height 26
click at [362, 248] on span "[DATE]" at bounding box center [371, 245] width 18 height 7
drag, startPoint x: 312, startPoint y: 247, endPoint x: 360, endPoint y: 247, distance: 47.7
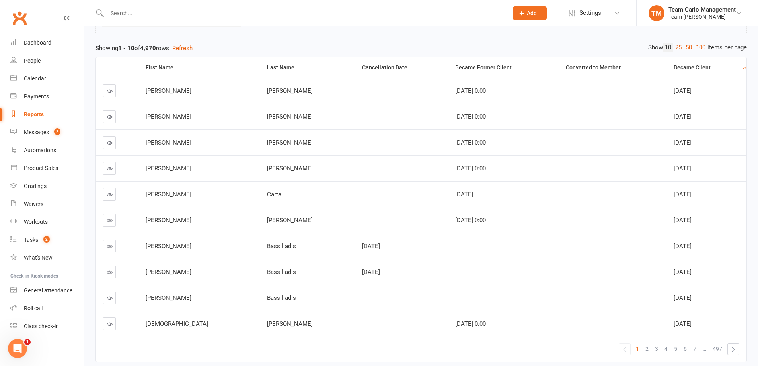
click at [360, 247] on td "[DATE]" at bounding box center [401, 246] width 93 height 26
click at [357, 264] on td "[DATE]" at bounding box center [401, 272] width 93 height 26
drag, startPoint x: 354, startPoint y: 272, endPoint x: 308, endPoint y: 268, distance: 46.4
click at [355, 268] on td "[DATE]" at bounding box center [401, 272] width 93 height 26
click at [362, 246] on span "[DATE]" at bounding box center [371, 245] width 18 height 7
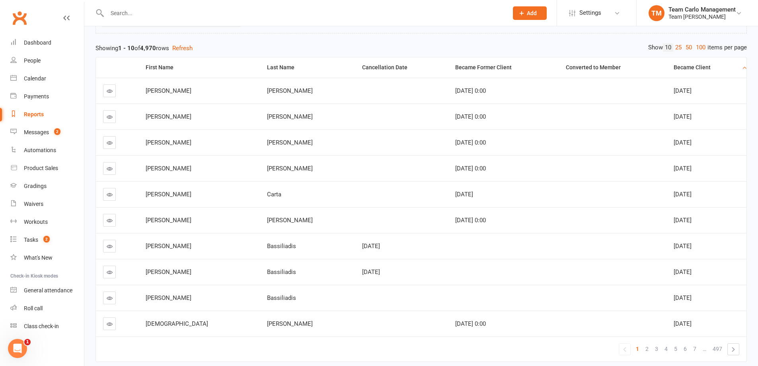
drag, startPoint x: 311, startPoint y: 244, endPoint x: 354, endPoint y: 249, distance: 44.0
click at [362, 249] on div "[DATE]" at bounding box center [401, 246] width 79 height 7
click at [355, 264] on td "[DATE]" at bounding box center [401, 272] width 93 height 26
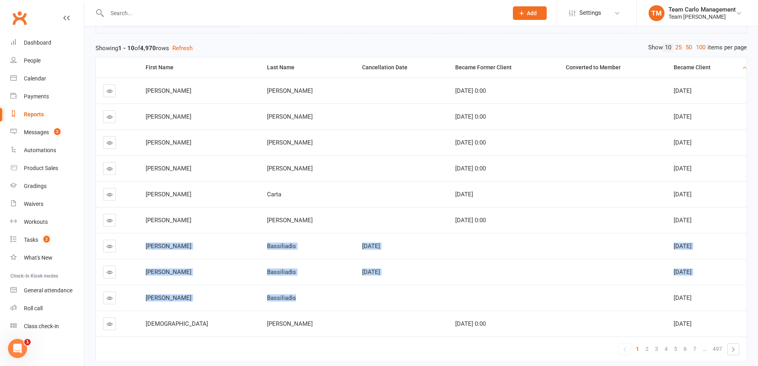
drag, startPoint x: 150, startPoint y: 246, endPoint x: 257, endPoint y: 301, distance: 121.0
click at [257, 301] on tbody "[PERSON_NAME] 17/09/2014 0:00 [DATE] [PERSON_NAME] 15/11/2014 0:00 [DATE] [PERS…" at bounding box center [421, 207] width 650 height 259
click at [277, 300] on div "Bassiliadis" at bounding box center [307, 297] width 81 height 7
drag, startPoint x: 145, startPoint y: 241, endPoint x: 699, endPoint y: 294, distance: 557.0
click at [699, 294] on tbody "[PERSON_NAME] 17/09/2014 0:00 [DATE] [PERSON_NAME] 15/11/2014 0:00 [DATE] [PERS…" at bounding box center [421, 207] width 650 height 259
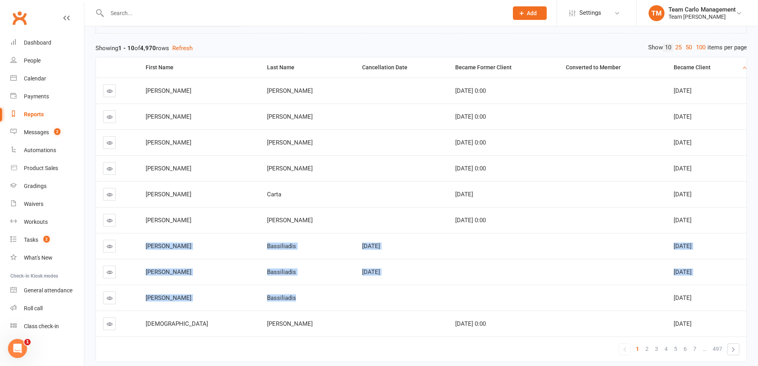
click at [282, 295] on div "Bassiliadis" at bounding box center [307, 297] width 81 height 7
drag, startPoint x: 698, startPoint y: 297, endPoint x: 150, endPoint y: 246, distance: 550.5
click at [150, 246] on tbody "[PERSON_NAME] 17/09/2014 0:00 [DATE] [PERSON_NAME] 15/11/2014 0:00 [DATE] [PERS…" at bounding box center [421, 207] width 650 height 259
click at [355, 287] on td at bounding box center [401, 297] width 93 height 26
drag, startPoint x: 700, startPoint y: 298, endPoint x: 650, endPoint y: 298, distance: 50.5
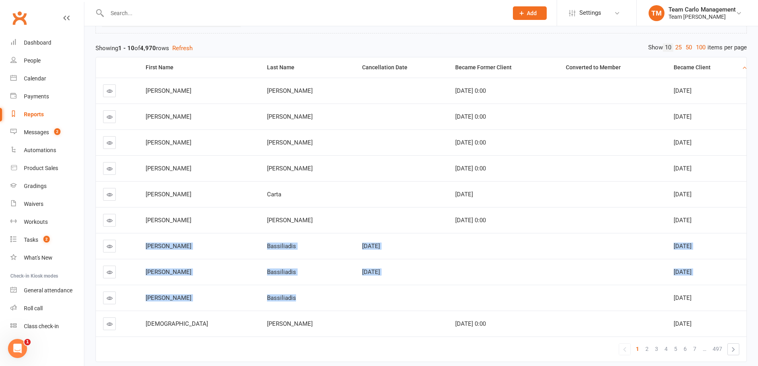
click at [650, 298] on tr "[PERSON_NAME] [DATE]" at bounding box center [421, 297] width 650 height 26
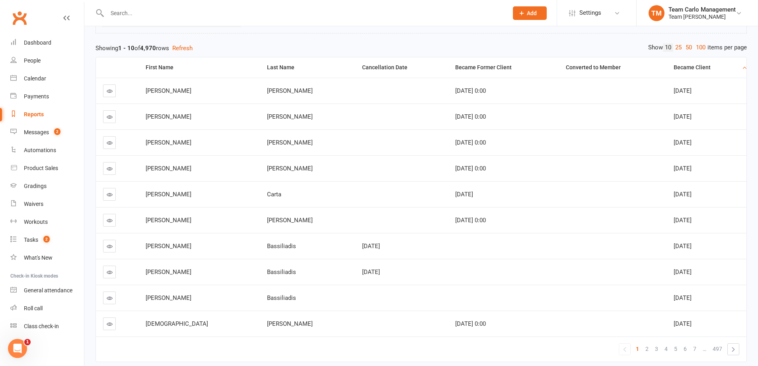
click at [682, 268] on span "[DATE]" at bounding box center [682, 271] width 18 height 7
click at [700, 248] on div "[DATE]" at bounding box center [706, 246] width 66 height 7
click at [700, 241] on td "[DATE]" at bounding box center [706, 246] width 80 height 26
click at [710, 282] on td "[DATE]" at bounding box center [706, 272] width 80 height 26
click at [705, 307] on td "[DATE]" at bounding box center [706, 297] width 80 height 26
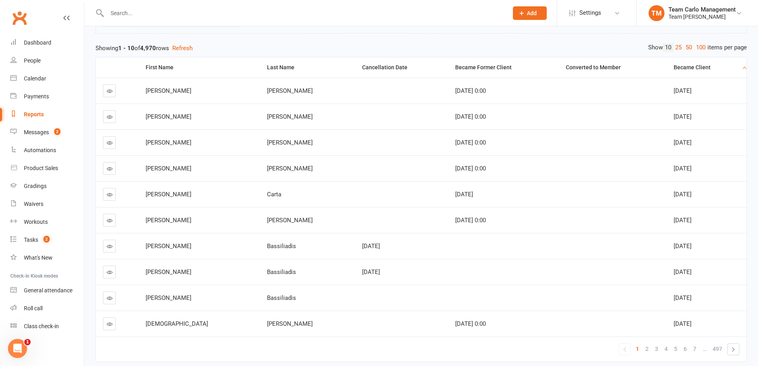
drag, startPoint x: 700, startPoint y: 297, endPoint x: 651, endPoint y: 299, distance: 49.8
click at [651, 299] on tr "[PERSON_NAME] [DATE]" at bounding box center [421, 297] width 650 height 26
click at [648, 292] on td at bounding box center [612, 297] width 108 height 26
drag, startPoint x: 711, startPoint y: 297, endPoint x: 607, endPoint y: 297, distance: 103.4
click at [607, 297] on tr "[PERSON_NAME] [DATE]" at bounding box center [421, 297] width 650 height 26
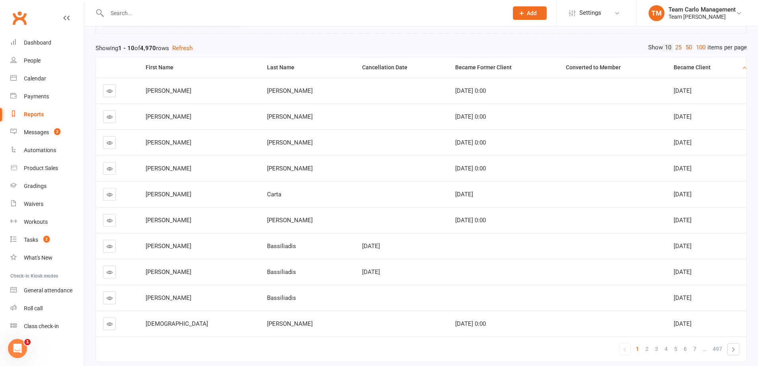
click at [681, 298] on span "[DATE]" at bounding box center [682, 297] width 18 height 7
click at [668, 306] on td "[DATE]" at bounding box center [706, 297] width 80 height 26
drag, startPoint x: 699, startPoint y: 300, endPoint x: 658, endPoint y: 298, distance: 41.4
click at [666, 298] on td "[DATE]" at bounding box center [706, 297] width 80 height 26
click at [362, 245] on div "[DATE]" at bounding box center [401, 246] width 79 height 7
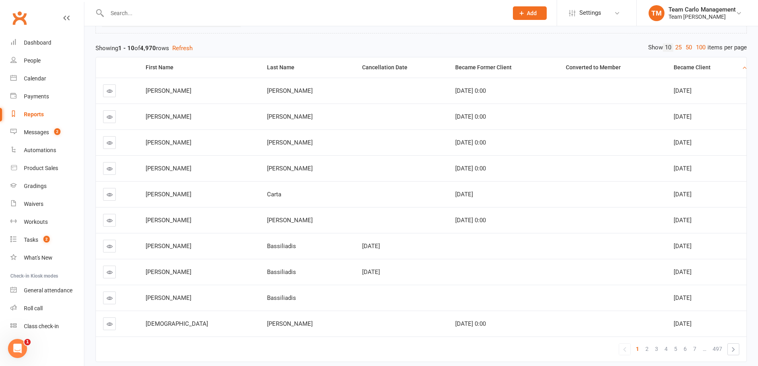
drag, startPoint x: 347, startPoint y: 271, endPoint x: 309, endPoint y: 271, distance: 37.4
click at [355, 271] on td "[DATE]" at bounding box center [401, 272] width 93 height 26
click at [647, 349] on span "2" at bounding box center [646, 348] width 3 height 11
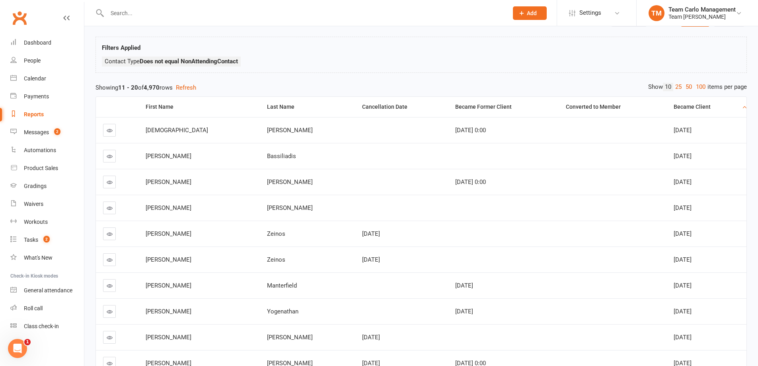
scroll to position [35, 0]
click at [497, 68] on ul "Contact Type Does not equal NonAttendingContact" at bounding box center [421, 64] width 638 height 14
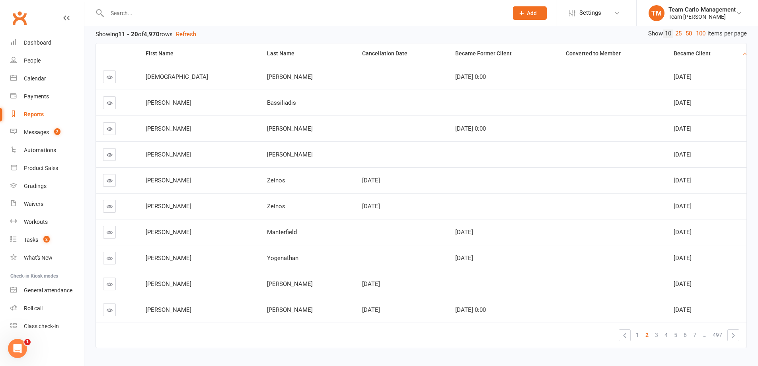
scroll to position [75, 0]
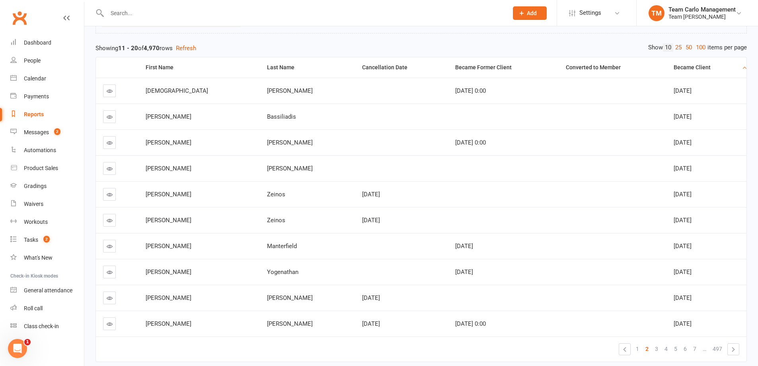
click at [142, 15] on input "text" at bounding box center [304, 13] width 398 height 11
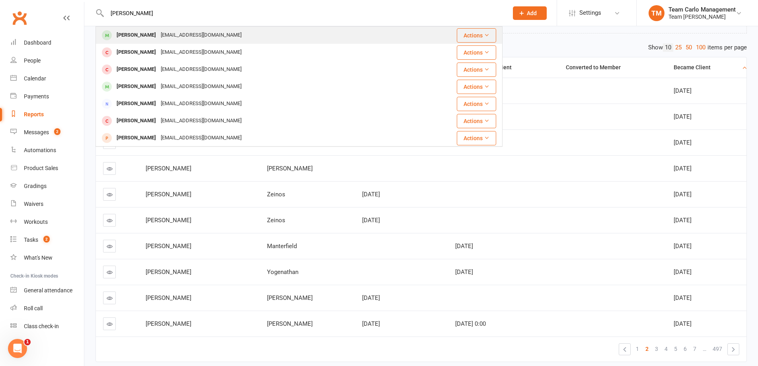
type input "[PERSON_NAME]"
click at [146, 31] on div "[PERSON_NAME]" at bounding box center [136, 35] width 44 height 12
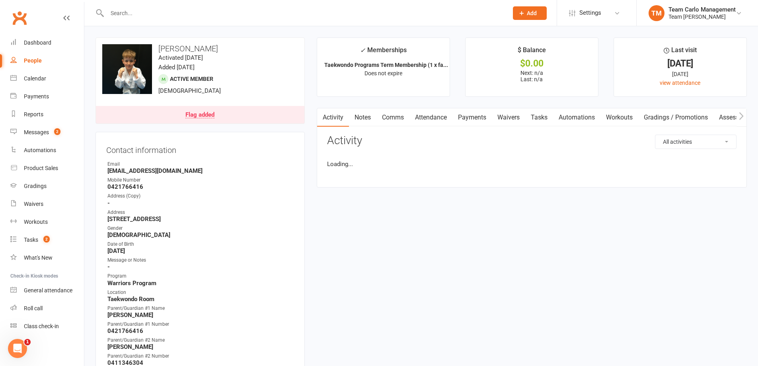
click at [206, 115] on div "Flag added" at bounding box center [199, 115] width 29 height 6
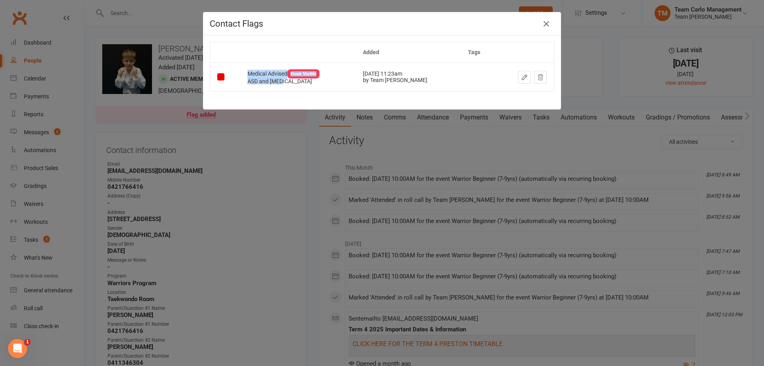
drag, startPoint x: 249, startPoint y: 74, endPoint x: 287, endPoint y: 80, distance: 39.1
click at [287, 80] on td "Medical Advised Kiosk Visible ASD and [MEDICAL_DATA]" at bounding box center [297, 76] width 115 height 28
click at [361, 76] on td "[DATE] 11:23am by Team [PERSON_NAME]" at bounding box center [408, 76] width 105 height 28
drag, startPoint x: 245, startPoint y: 72, endPoint x: 284, endPoint y: 79, distance: 39.9
click at [284, 79] on td "Medical Advised Kiosk Visible ASD and [MEDICAL_DATA]" at bounding box center [297, 76] width 115 height 28
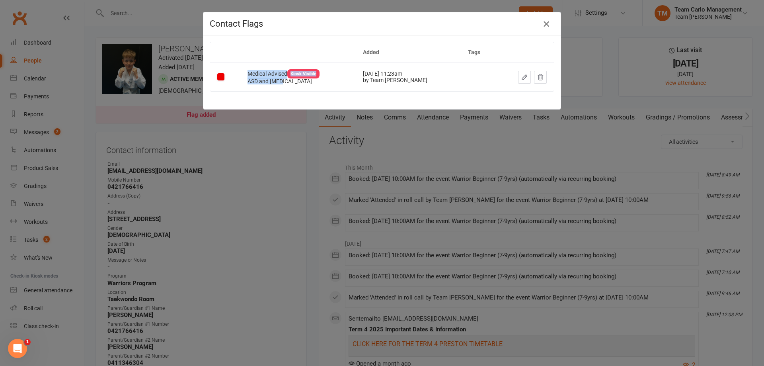
click at [544, 25] on icon "button" at bounding box center [546, 24] width 10 height 10
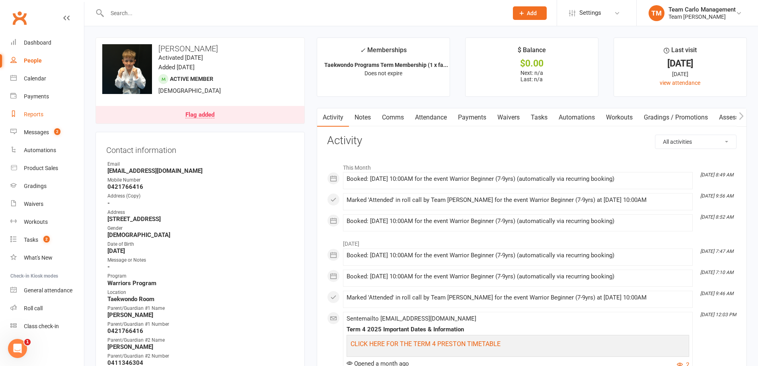
click at [57, 109] on link "Reports" at bounding box center [47, 114] width 74 height 18
select select "100"
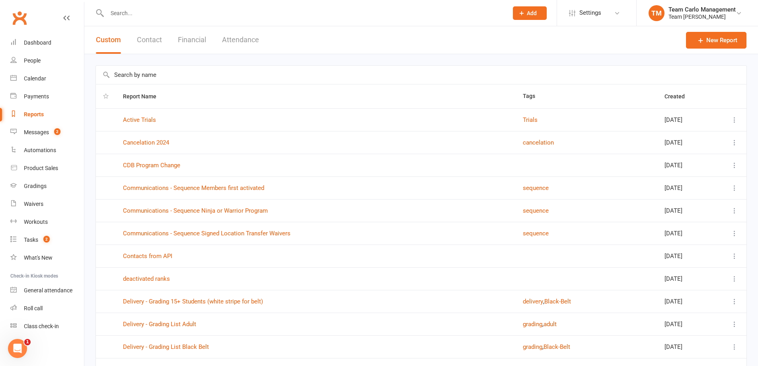
click at [151, 80] on input "text" at bounding box center [421, 75] width 650 height 18
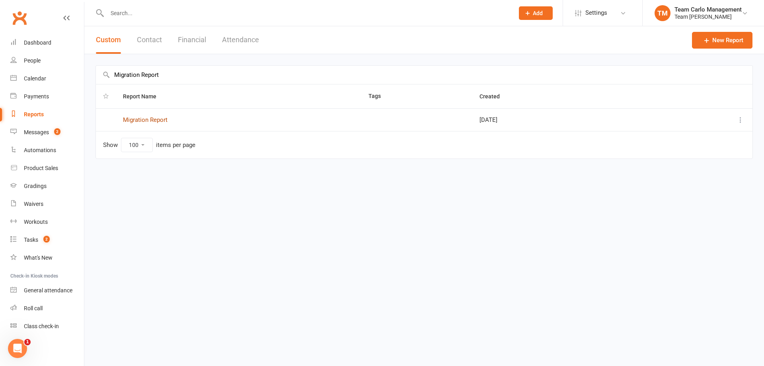
type input "Migration Report"
click at [143, 118] on link "Migration Report" at bounding box center [145, 119] width 45 height 7
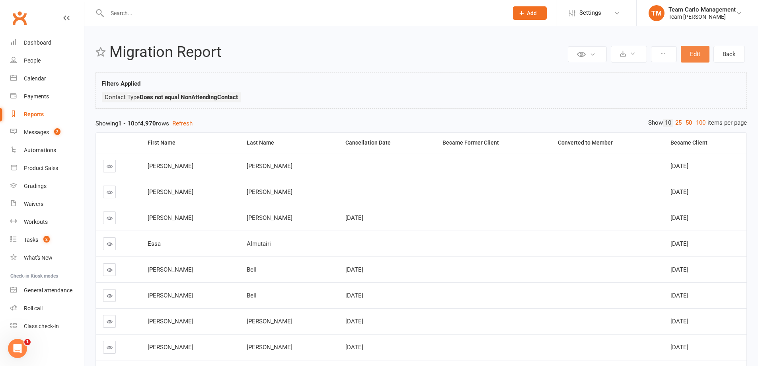
click at [685, 52] on button "Edit" at bounding box center [695, 54] width 29 height 17
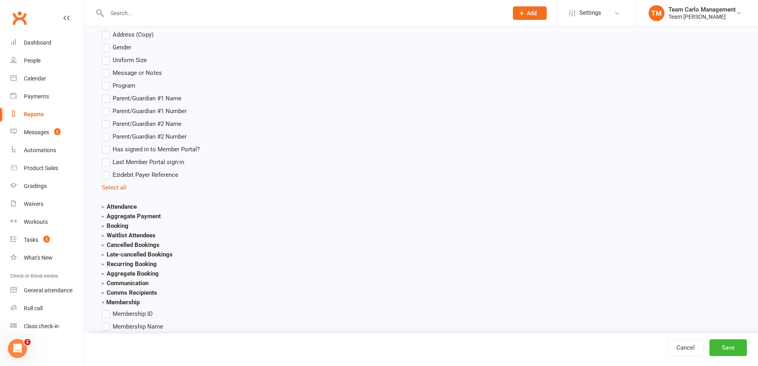
scroll to position [915, 0]
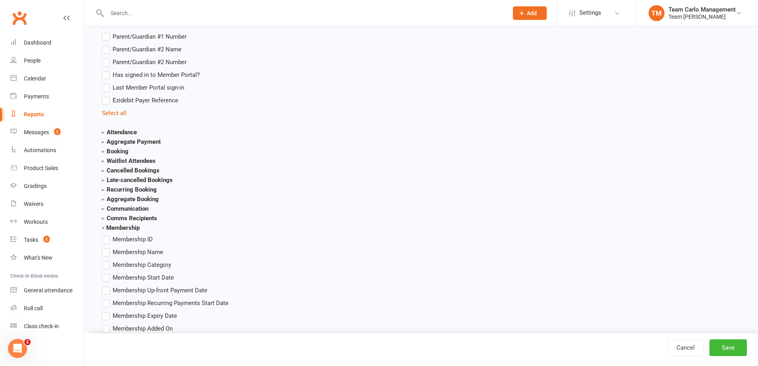
click at [104, 228] on strong "Membership" at bounding box center [121, 227] width 38 height 7
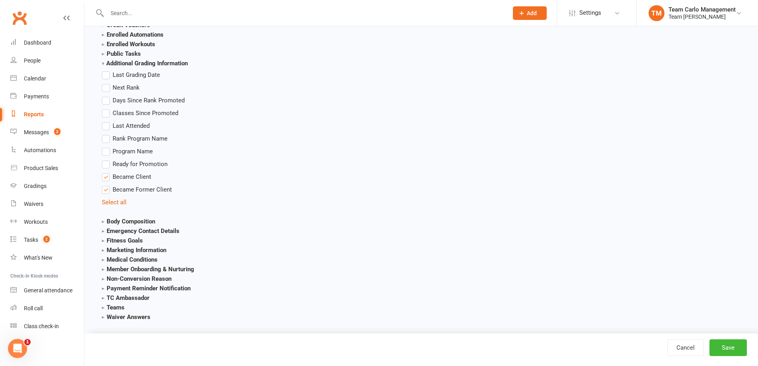
scroll to position [1209, 0]
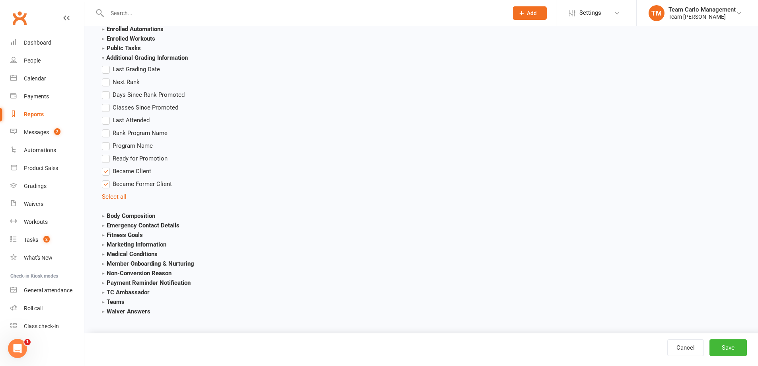
click at [115, 253] on strong "Medical Conditions" at bounding box center [130, 253] width 56 height 7
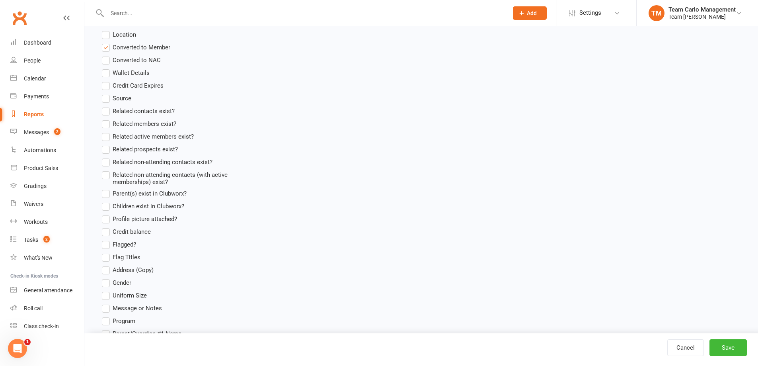
scroll to position [612, 0]
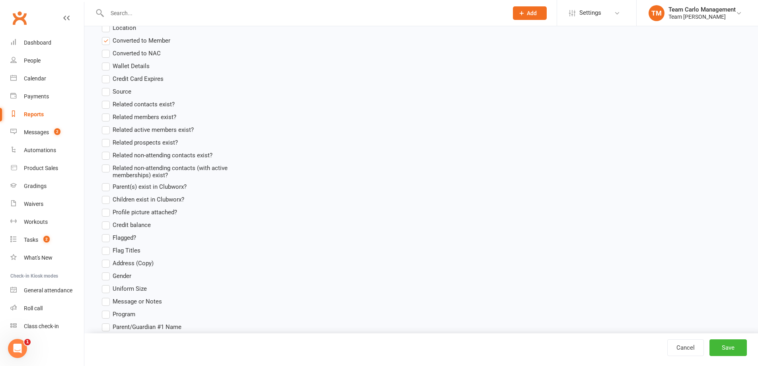
click at [106, 237] on label "Flagged?" at bounding box center [119, 238] width 34 height 10
click at [106, 233] on input "Flagged?" at bounding box center [104, 233] width 5 height 0
click at [105, 249] on label "Flag Titles" at bounding box center [121, 250] width 39 height 10
click at [105, 245] on input "Flag Titles" at bounding box center [104, 245] width 5 height 0
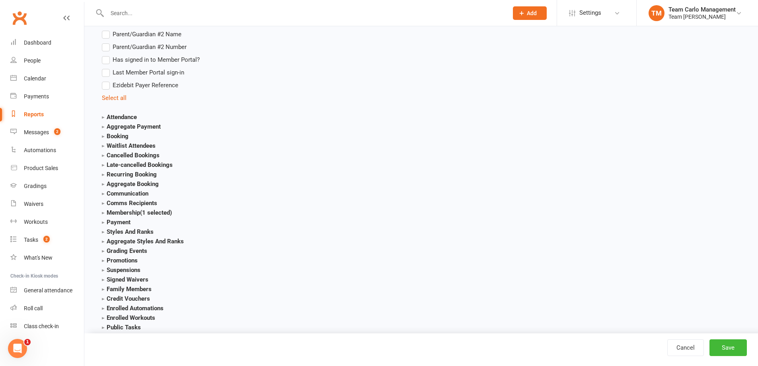
scroll to position [930, 0]
click at [134, 215] on strong "Membership (1 selected)" at bounding box center [137, 211] width 70 height 7
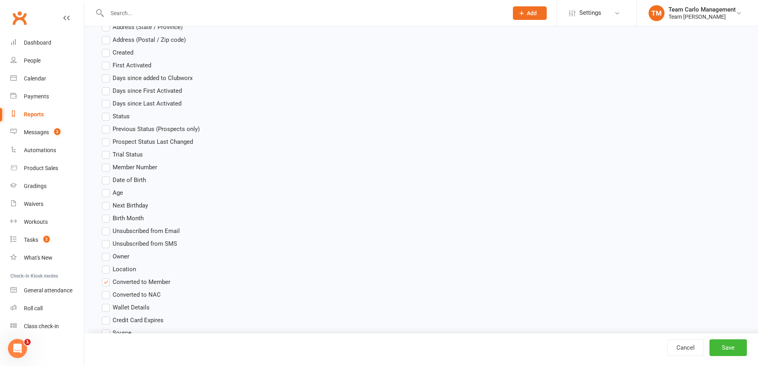
scroll to position [373, 0]
click at [740, 347] on button "Save" at bounding box center [727, 347] width 37 height 17
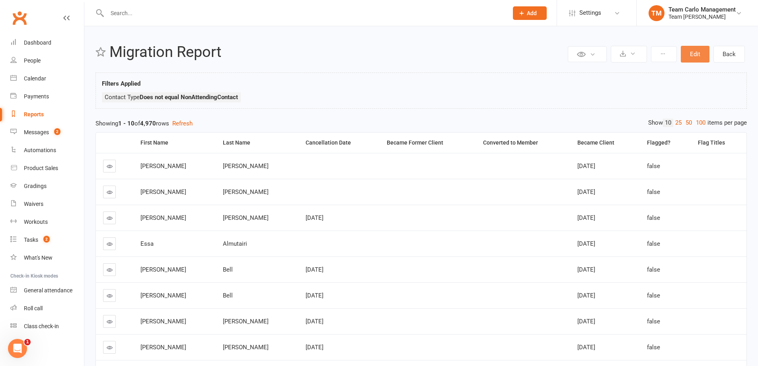
click at [702, 55] on button "Edit" at bounding box center [695, 54] width 29 height 17
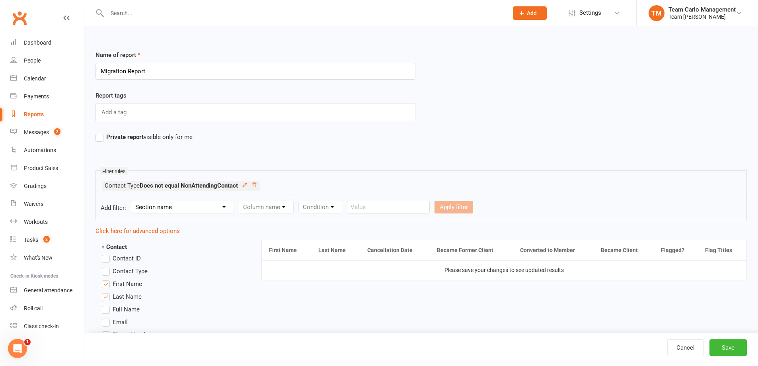
click at [204, 206] on select "Section name Contact Attendance Aggregate Payment Booking Waitlist Attendees Ca…" at bounding box center [182, 207] width 102 height 12
select select "0"
click at [132, 201] on select "Section name Contact Attendance Aggregate Payment Booking Waitlist Attendees Ca…" at bounding box center [182, 207] width 102 height 12
click at [271, 187] on ul "Contact Type Does not equal NonAttendingContact" at bounding box center [421, 188] width 638 height 14
click at [268, 206] on select "Column name Is in other report Is not in other report Contact Type First Name L…" at bounding box center [333, 207] width 189 height 12
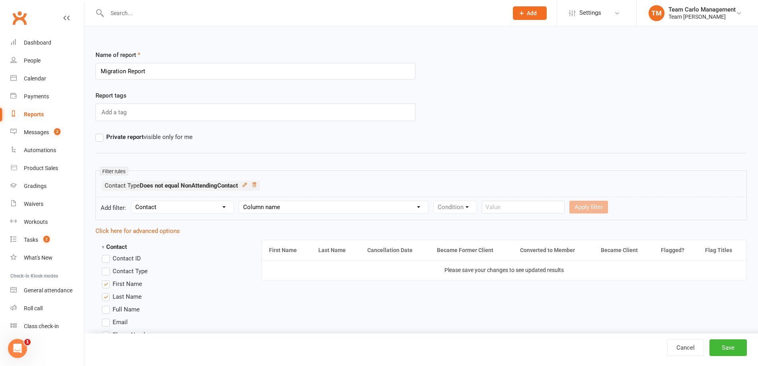
select select "47"
click at [241, 201] on select "Column name Is in other report Is not in other report Contact Type First Name L…" at bounding box center [333, 207] width 189 height 12
click at [476, 206] on select "Condition Is Is not Is blank Is not blank" at bounding box center [458, 207] width 48 height 12
select select "0"
click at [436, 201] on select "Condition Is Is not Is blank Is not blank" at bounding box center [458, 207] width 48 height 12
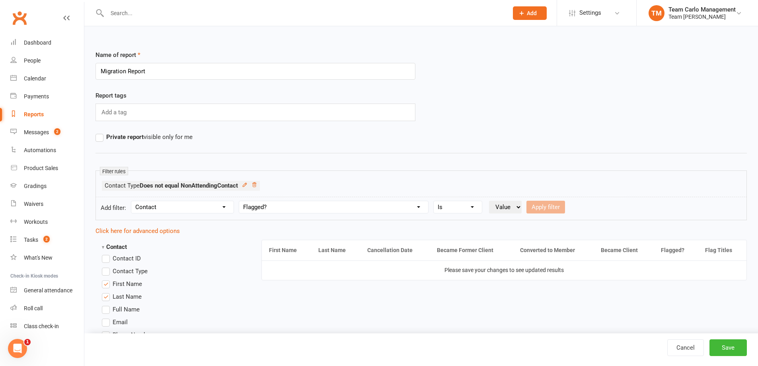
click at [501, 207] on select "Value Yes No" at bounding box center [505, 206] width 33 height 13
select select "true"
click at [491, 200] on select "Value Yes No" at bounding box center [505, 206] width 33 height 13
click at [547, 210] on button "Apply filter" at bounding box center [545, 206] width 39 height 13
select select
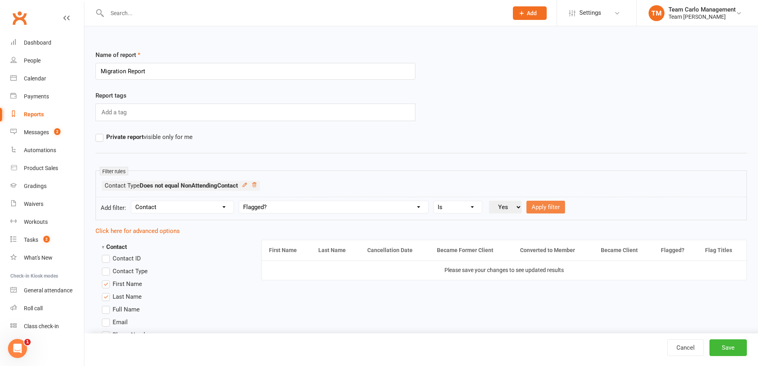
select select
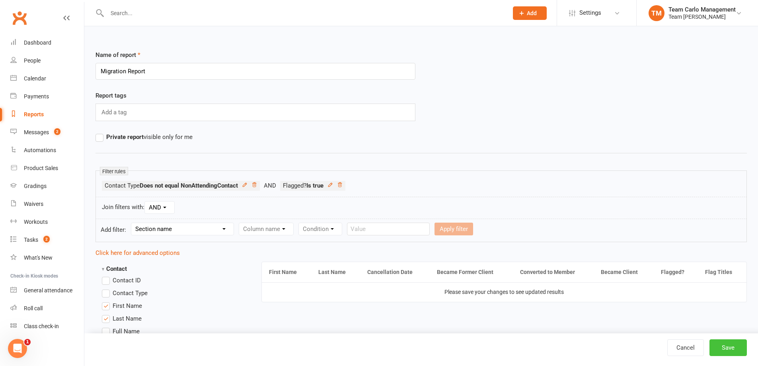
click at [727, 345] on button "Save" at bounding box center [727, 347] width 37 height 17
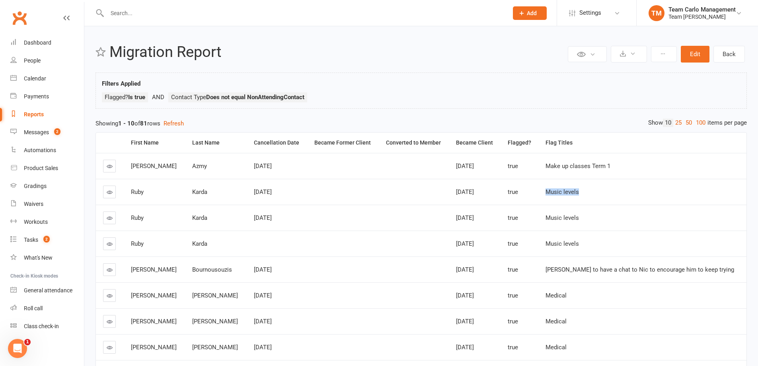
drag, startPoint x: 601, startPoint y: 192, endPoint x: 556, endPoint y: 194, distance: 45.0
click at [556, 194] on td "Music levels" at bounding box center [642, 192] width 208 height 26
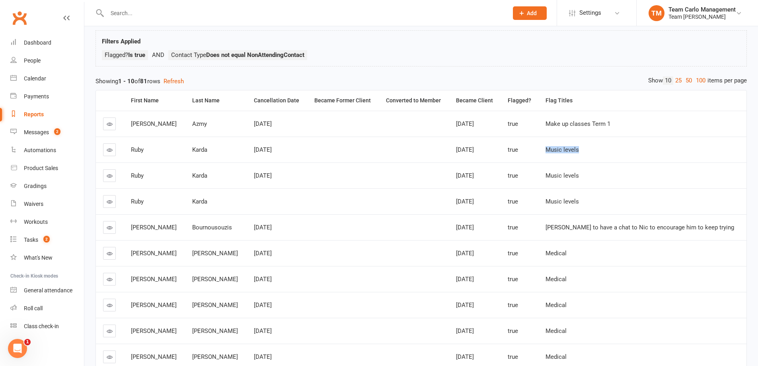
scroll to position [80, 0]
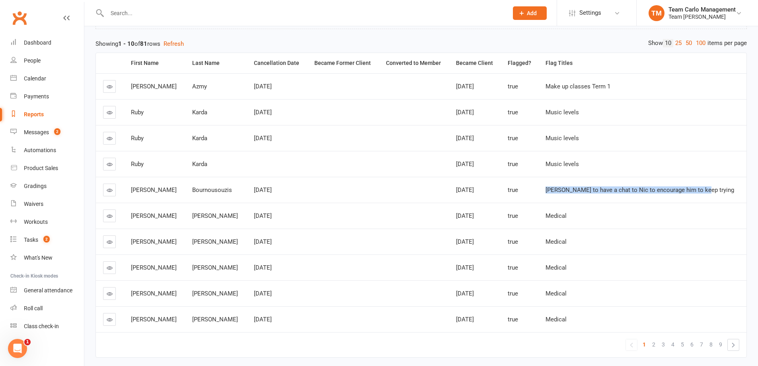
drag, startPoint x: 564, startPoint y: 188, endPoint x: 720, endPoint y: 187, distance: 155.9
click at [720, 187] on div "[PERSON_NAME] to have a chat to Nic to encourage him to keep trying" at bounding box center [642, 190] width 194 height 7
click at [628, 220] on td "Medical" at bounding box center [642, 215] width 208 height 26
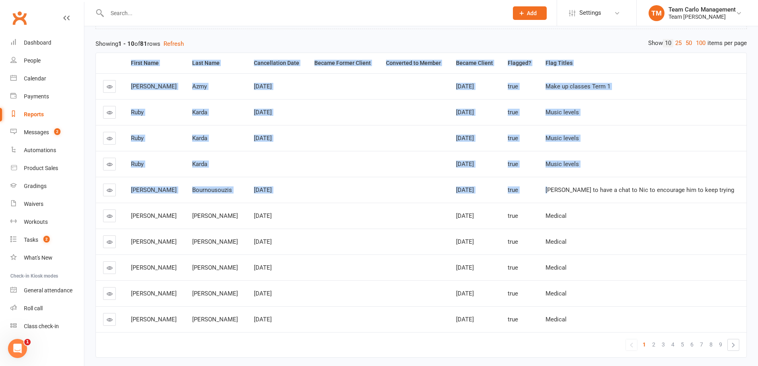
drag, startPoint x: 567, startPoint y: 188, endPoint x: 751, endPoint y: 180, distance: 184.3
click at [751, 180] on div "Private Report Only visible by me Public Report Visible to everyone Export to C…" at bounding box center [420, 165] width 673 height 437
click at [712, 212] on td "Medical" at bounding box center [642, 215] width 208 height 26
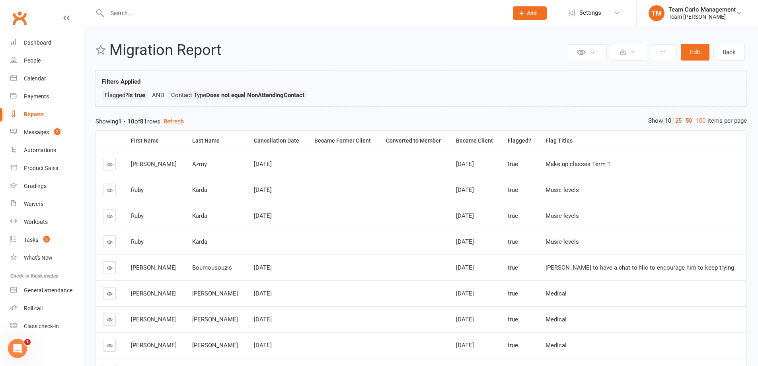
scroll to position [0, 0]
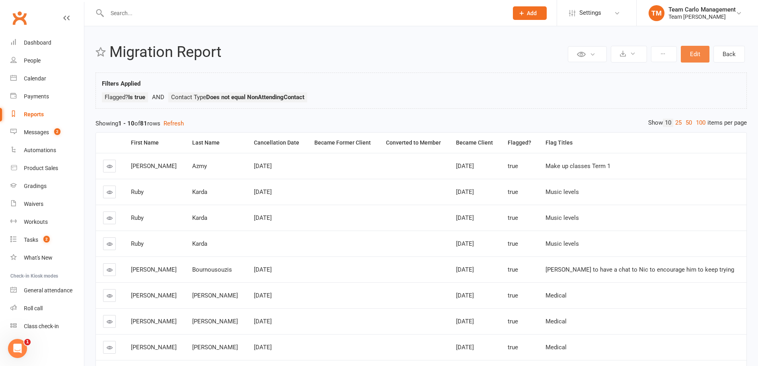
click at [694, 54] on button "Edit" at bounding box center [695, 54] width 29 height 17
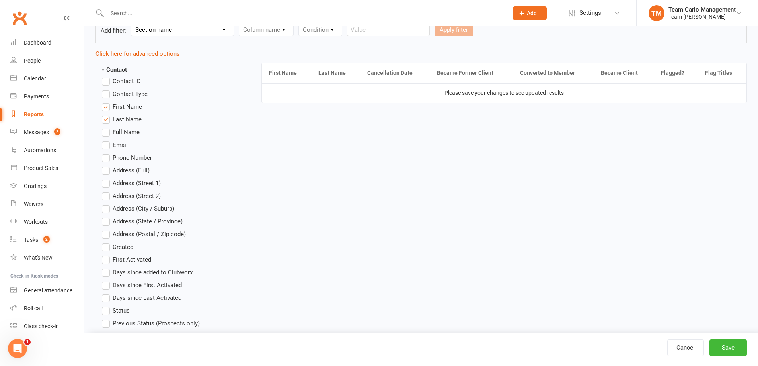
scroll to position [119, 0]
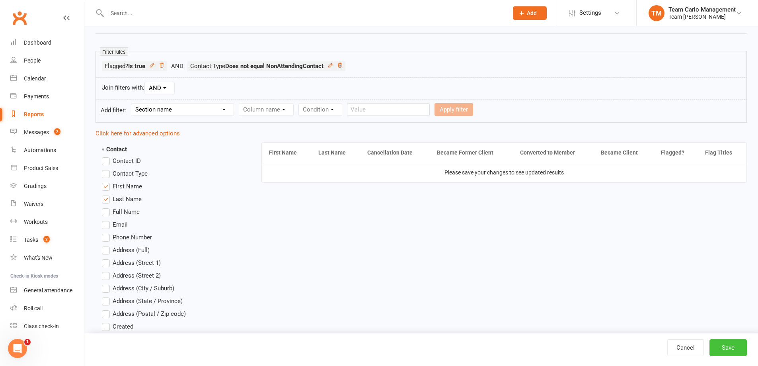
click at [723, 347] on button "Save" at bounding box center [727, 347] width 37 height 17
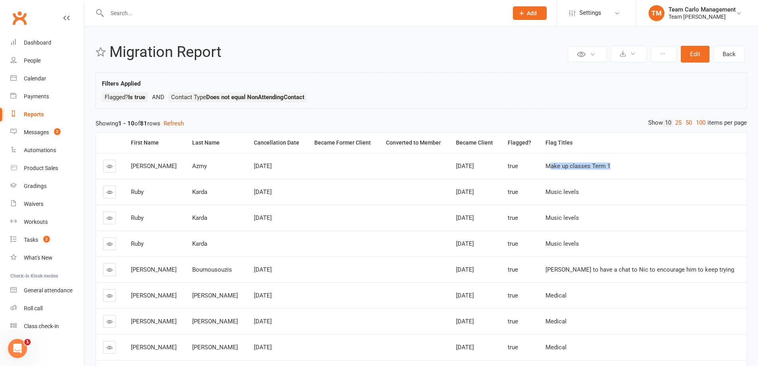
drag, startPoint x: 567, startPoint y: 167, endPoint x: 627, endPoint y: 168, distance: 60.1
click at [610, 168] on span "Make up classes Term 1" at bounding box center [577, 165] width 65 height 7
drag, startPoint x: 563, startPoint y: 190, endPoint x: 632, endPoint y: 191, distance: 68.8
click at [632, 191] on div "Music levels" at bounding box center [642, 192] width 194 height 7
click at [603, 212] on td "Music levels" at bounding box center [642, 217] width 208 height 26
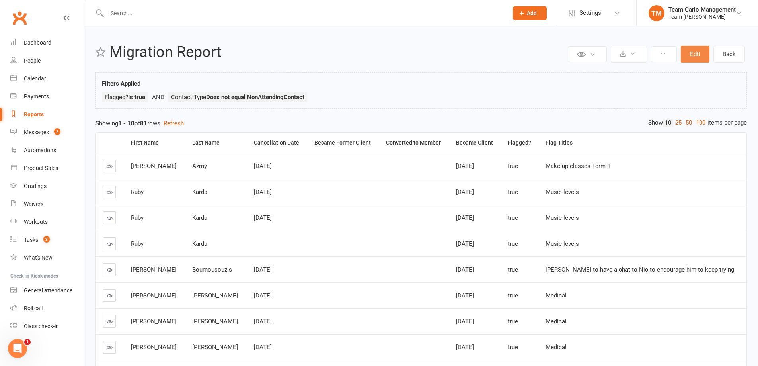
click at [699, 59] on button "Edit" at bounding box center [695, 54] width 29 height 17
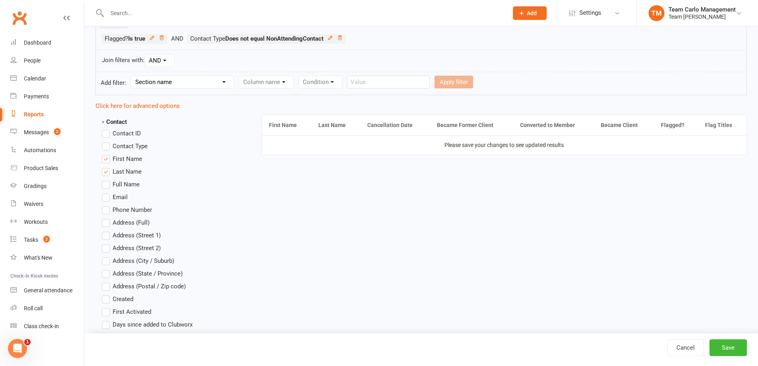
scroll to position [121, 0]
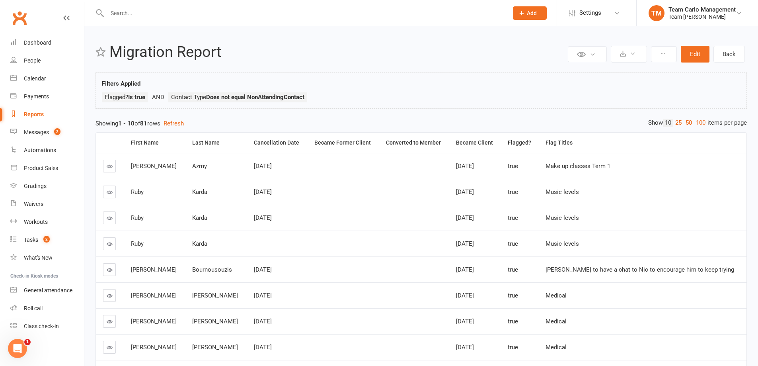
click at [457, 90] on div "Filters Applied Flagged? Is true Contact Type Does not equal NonAttendingContact" at bounding box center [421, 92] width 638 height 27
click at [41, 113] on div "Reports" at bounding box center [34, 114] width 20 height 6
select select "100"
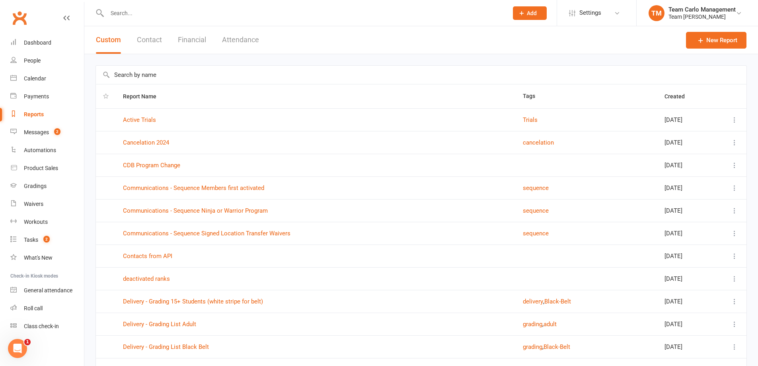
click at [153, 43] on button "Contact" at bounding box center [149, 39] width 25 height 27
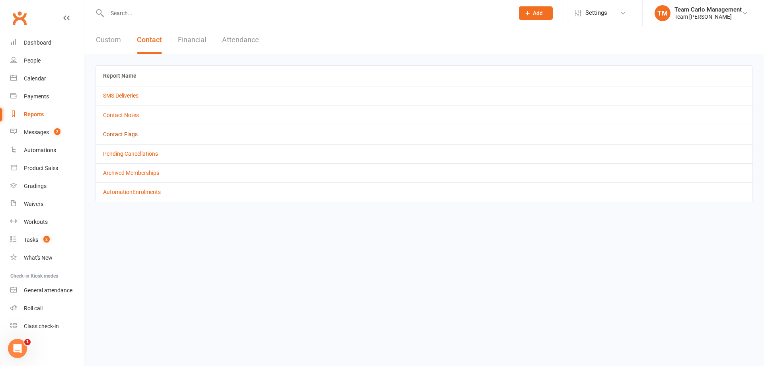
click at [126, 132] on link "Contact Flags" at bounding box center [120, 134] width 35 height 6
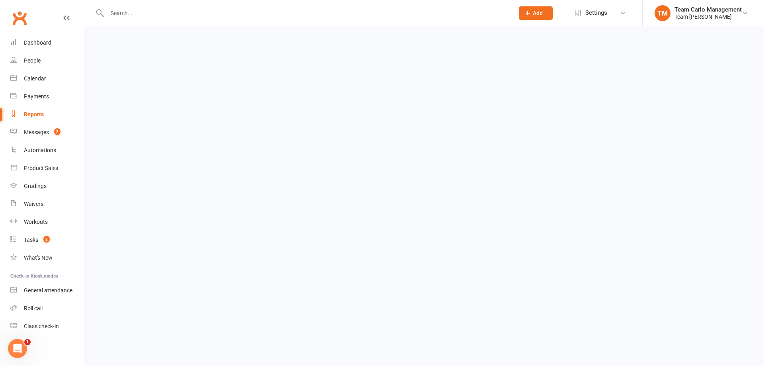
select select "active_only"
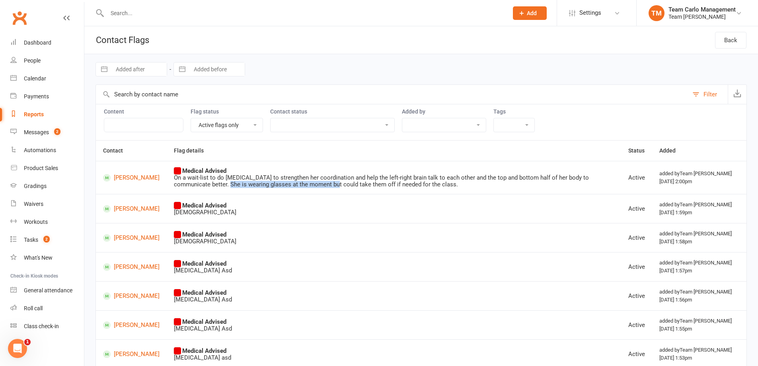
drag, startPoint x: 191, startPoint y: 181, endPoint x: 299, endPoint y: 187, distance: 107.5
click at [299, 187] on div "On a wait-list to do [MEDICAL_DATA] to strengthen her coordination and help the…" at bounding box center [394, 180] width 440 height 13
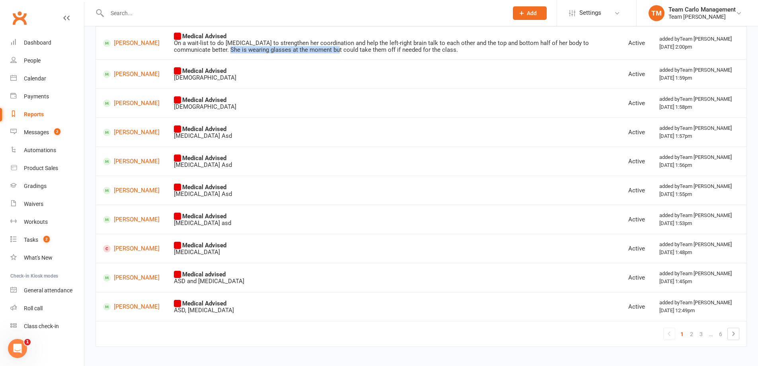
scroll to position [138, 0]
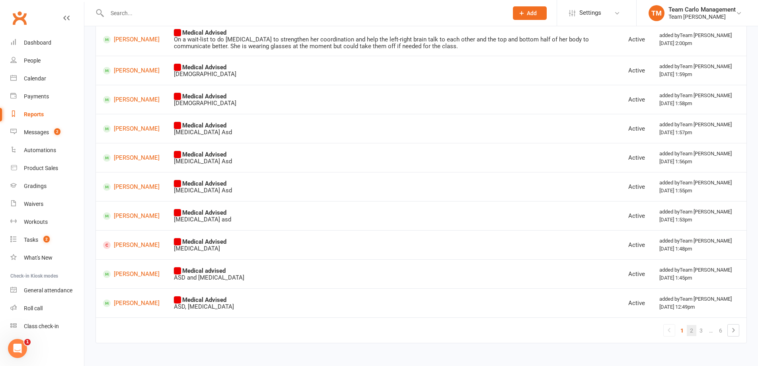
click at [690, 333] on link "2" at bounding box center [692, 330] width 10 height 11
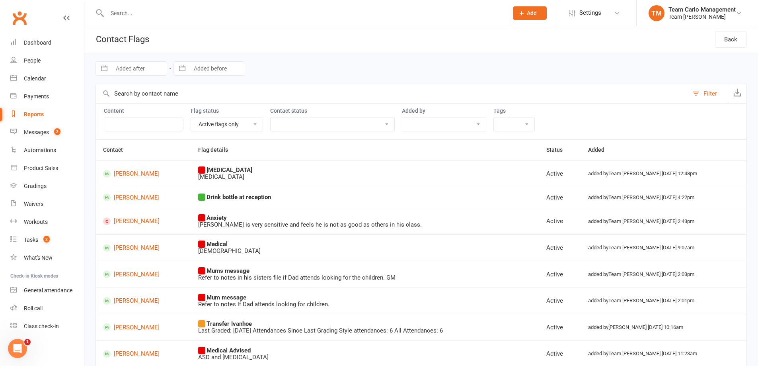
scroll to position [0, 0]
click at [242, 122] on select "Active flags only Dismissed flags only" at bounding box center [227, 125] width 72 height 14
click at [191, 118] on select "Active flags only Dismissed flags only" at bounding box center [227, 125] width 72 height 14
click at [164, 117] on div "Content" at bounding box center [144, 120] width 80 height 24
drag, startPoint x: 422, startPoint y: 128, endPoint x: 385, endPoint y: 129, distance: 37.4
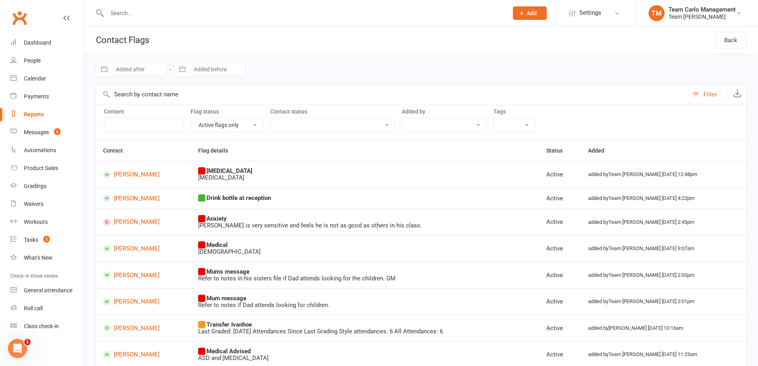
click at [422, 128] on select "[PERSON_NAME] [PERSON_NAME] Team [PERSON_NAME] Team Carlo Accounts Team Carlo M…" at bounding box center [444, 125] width 84 height 14
click at [383, 127] on select "All prospects All members All non-attending contacts ------------------------ A…" at bounding box center [332, 125] width 124 height 14
click at [424, 122] on select "[PERSON_NAME] [PERSON_NAME] Team [PERSON_NAME] Team Carlo Accounts Team Carlo M…" at bounding box center [444, 125] width 84 height 14
click at [496, 125] on div "Content Flag status Active flags only Dismissed flags only Contact status All p…" at bounding box center [420, 122] width 651 height 36
click at [227, 123] on select "Active flags only Dismissed flags only" at bounding box center [227, 125] width 72 height 14
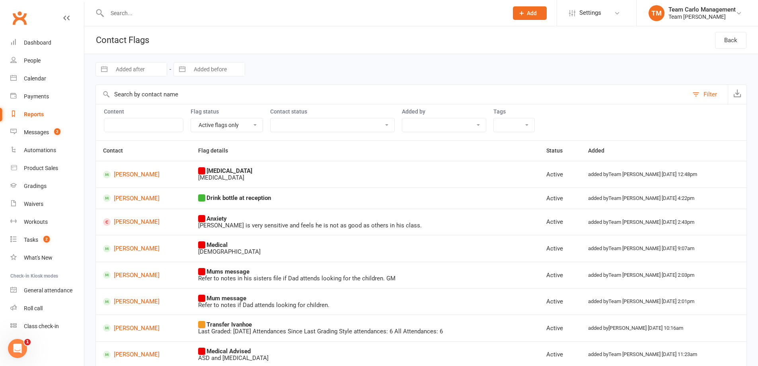
click at [307, 163] on td "[MEDICAL_DATA] [MEDICAL_DATA]" at bounding box center [365, 174] width 348 height 27
click at [237, 117] on div "Flag status Active flags only Dismissed flags only" at bounding box center [227, 120] width 72 height 24
click at [236, 117] on div "Flag status Active flags only Dismissed flags only" at bounding box center [227, 120] width 72 height 24
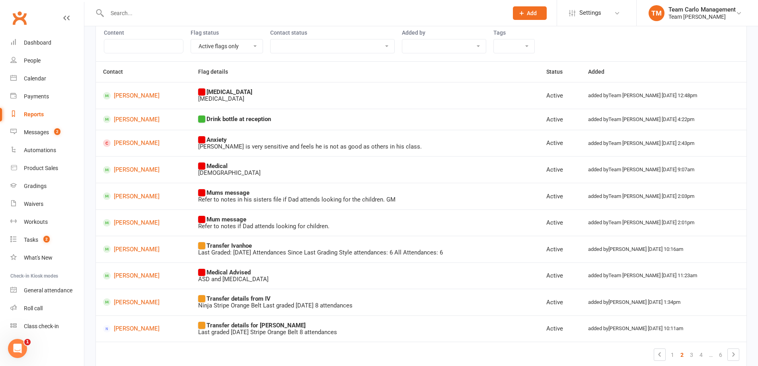
scroll to position [80, 0]
drag, startPoint x: 213, startPoint y: 118, endPoint x: 275, endPoint y: 122, distance: 62.2
click at [275, 122] on td "Drink bottle at reception" at bounding box center [365, 118] width 348 height 21
click at [287, 116] on div "Drink bottle at reception" at bounding box center [365, 118] width 334 height 7
drag, startPoint x: 200, startPoint y: 298, endPoint x: 313, endPoint y: 290, distance: 112.4
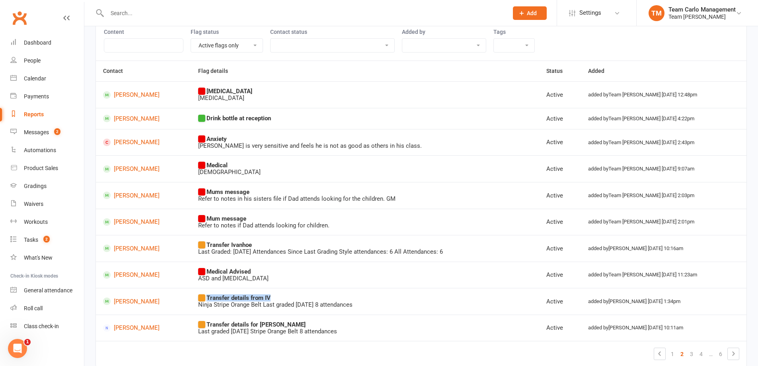
click at [313, 290] on td "Transfer details from IV Ninja Stripe Orange Belt Last graded [DATE] 8 attendan…" at bounding box center [365, 301] width 348 height 27
click at [314, 290] on td "Transfer details from IV Ninja Stripe Orange Belt Last graded [DATE] 8 attendan…" at bounding box center [365, 301] width 348 height 27
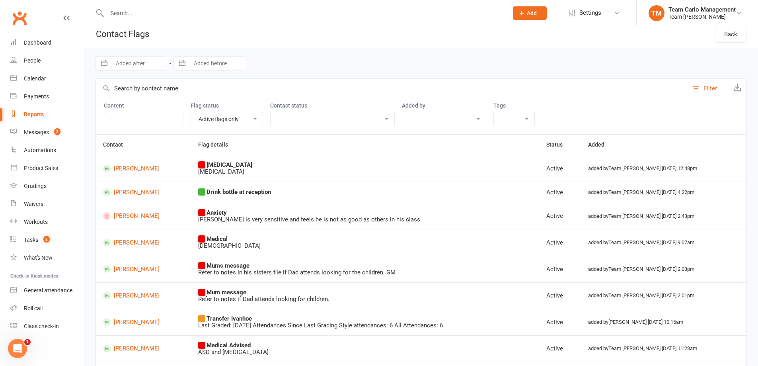
scroll to position [0, 0]
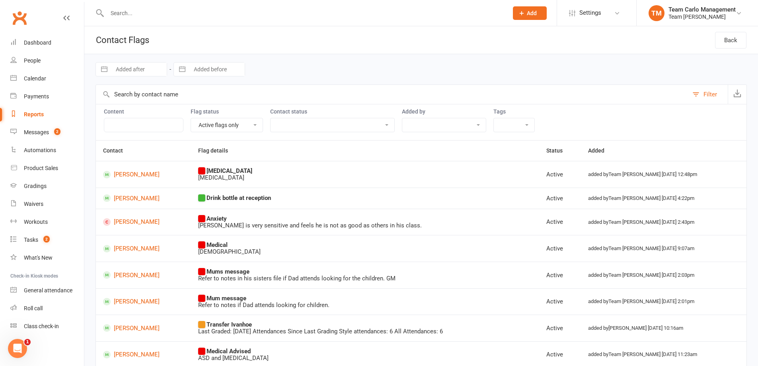
click at [235, 124] on select "Active flags only Dismissed flags only" at bounding box center [227, 125] width 72 height 14
click at [302, 152] on th "Flag details" at bounding box center [365, 150] width 348 height 20
click at [255, 128] on select "Active flags only Dismissed flags only" at bounding box center [227, 125] width 72 height 14
drag, startPoint x: 316, startPoint y: 169, endPoint x: 335, endPoint y: 179, distance: 21.0
click at [316, 169] on div "[MEDICAL_DATA] [MEDICAL_DATA]" at bounding box center [365, 174] width 334 height 14
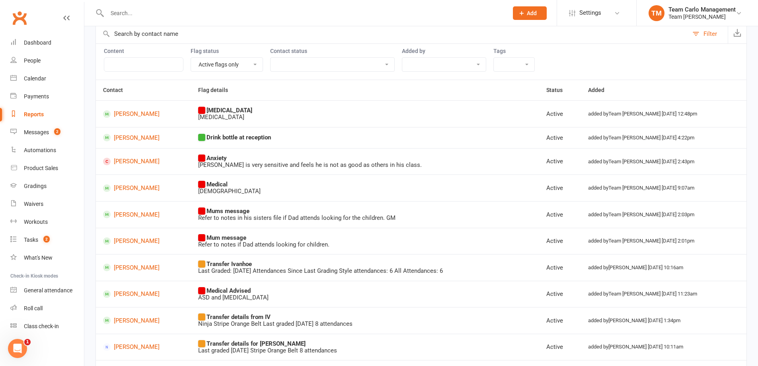
scroll to position [103, 0]
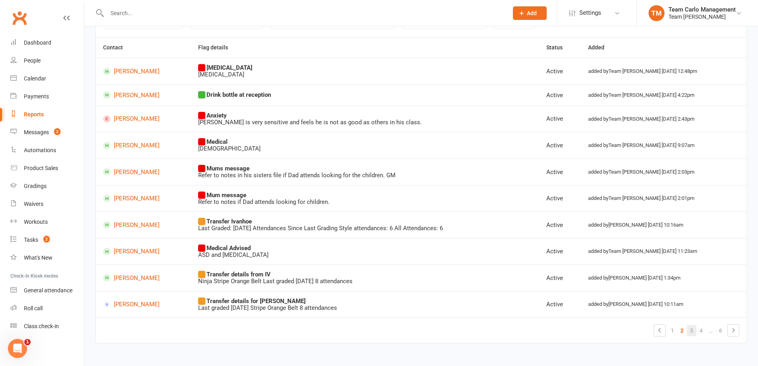
click at [692, 327] on link "3" at bounding box center [692, 330] width 10 height 11
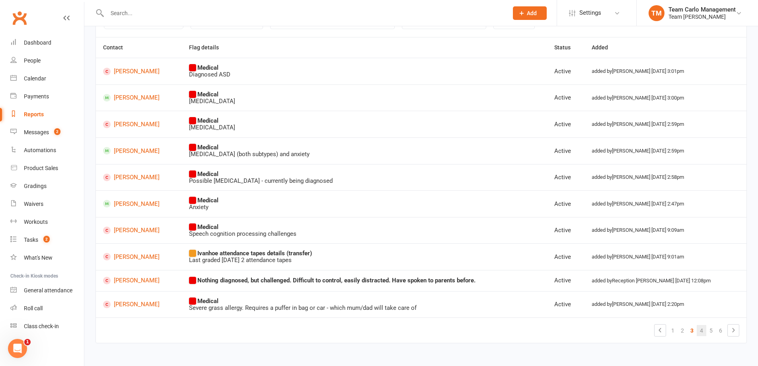
click at [699, 329] on link "4" at bounding box center [701, 330] width 10 height 11
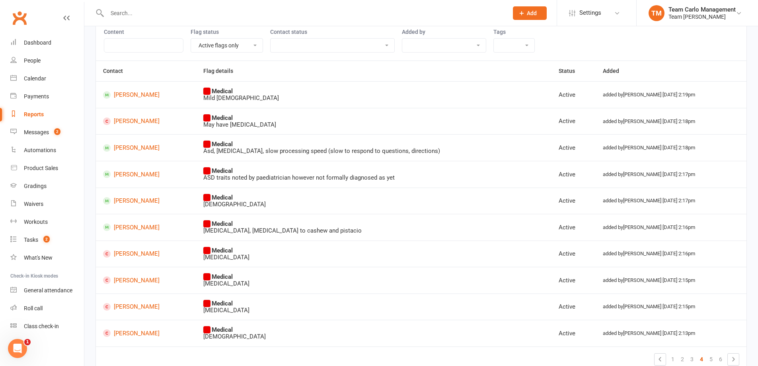
scroll to position [109, 0]
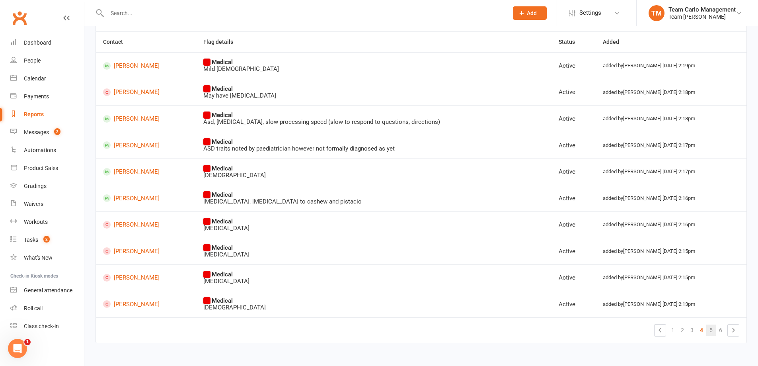
click at [709, 327] on link "5" at bounding box center [711, 329] width 10 height 11
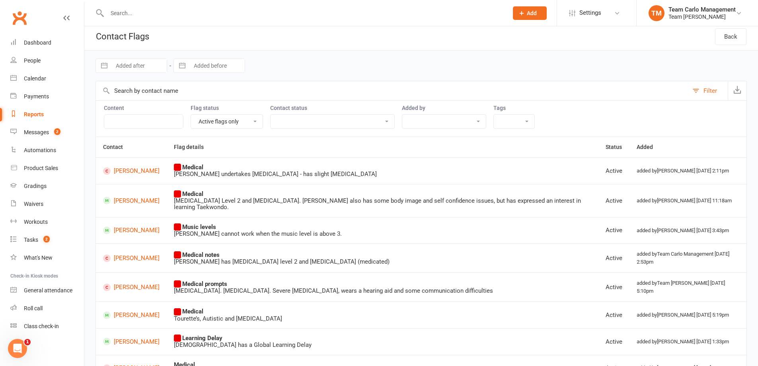
scroll to position [0, 0]
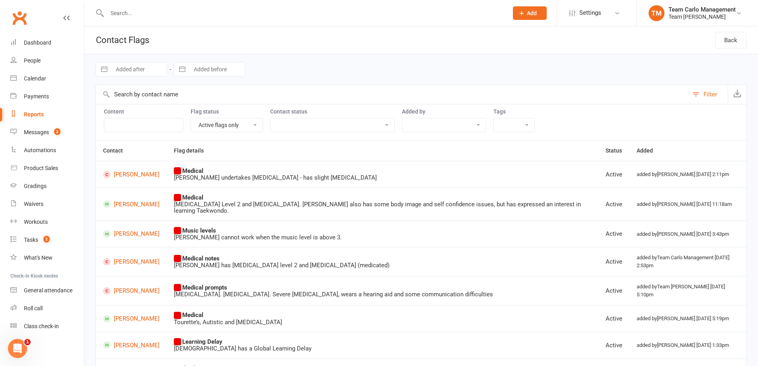
click at [35, 112] on div "Reports" at bounding box center [34, 114] width 20 height 6
select select "100"
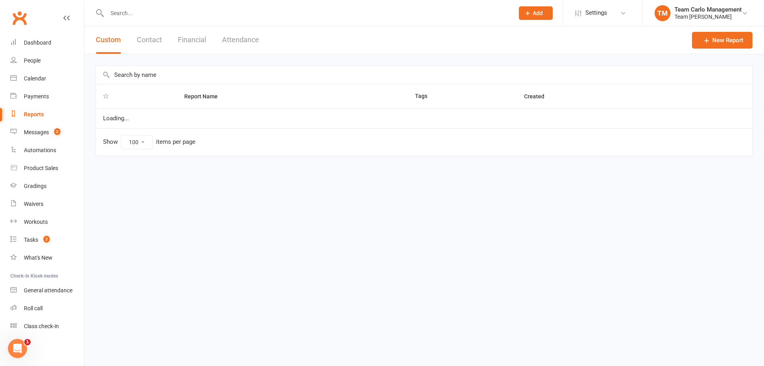
click at [187, 39] on button "Financial" at bounding box center [192, 39] width 28 height 27
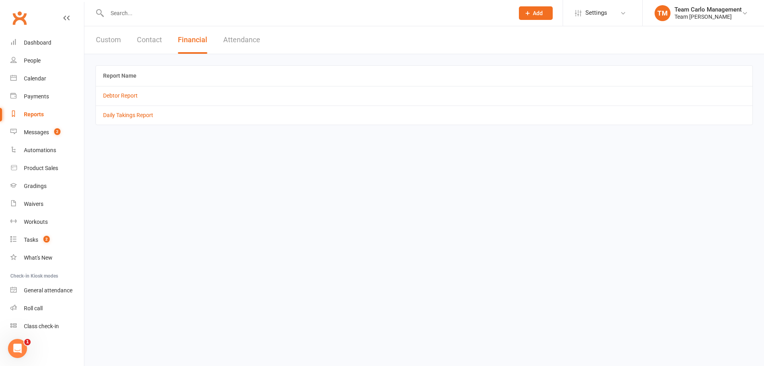
click at [98, 47] on button "Custom" at bounding box center [108, 39] width 25 height 27
select select "100"
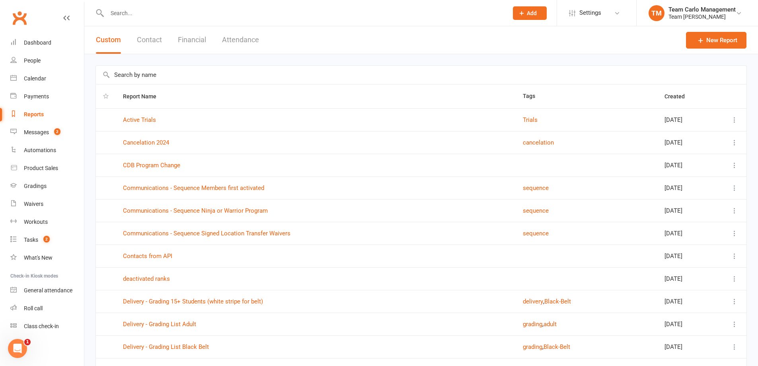
click at [153, 78] on input "text" at bounding box center [421, 75] width 650 height 18
click at [182, 74] on input "Existing Credits" at bounding box center [421, 75] width 650 height 18
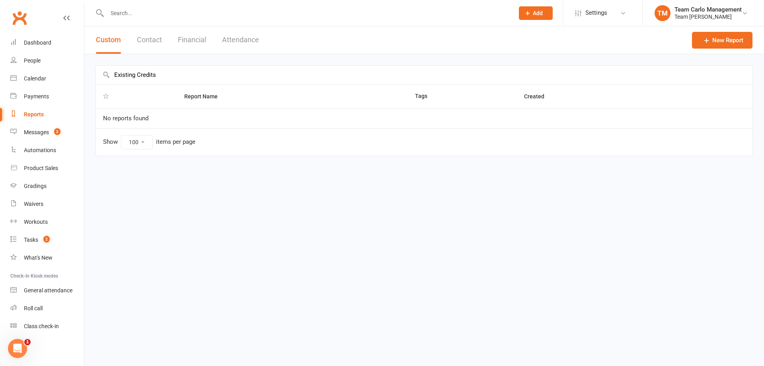
drag, startPoint x: 165, startPoint y: 76, endPoint x: 97, endPoint y: 75, distance: 67.6
click at [97, 75] on input "Existing Credits" at bounding box center [424, 75] width 656 height 18
drag, startPoint x: 161, startPoint y: 73, endPoint x: 101, endPoint y: 74, distance: 59.3
click at [101, 74] on input "Credits" at bounding box center [424, 75] width 656 height 18
type input "Credit"
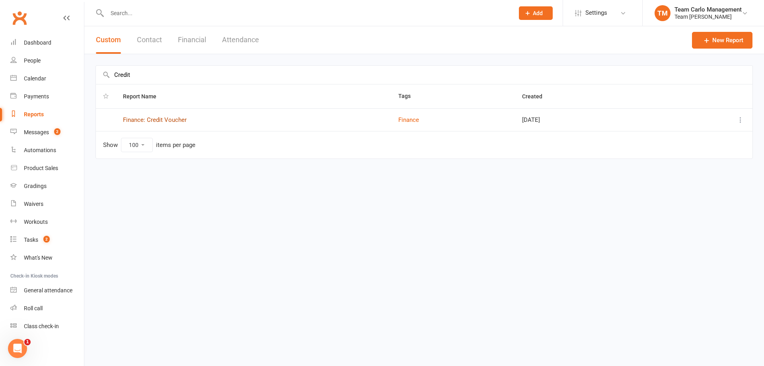
click at [165, 121] on link "Finance: Credit Voucher" at bounding box center [155, 119] width 64 height 7
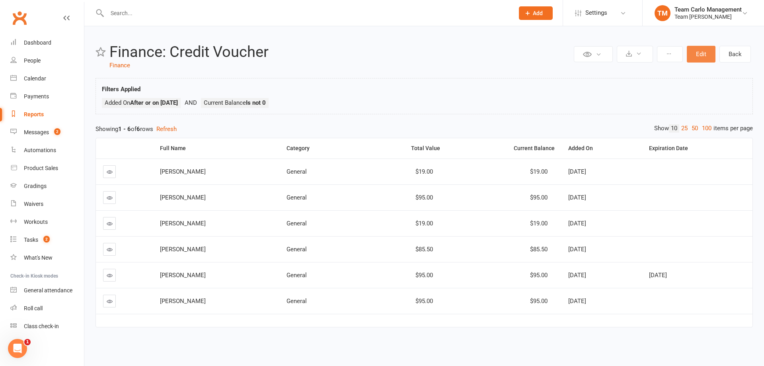
click at [710, 56] on button "Edit" at bounding box center [701, 54] width 29 height 17
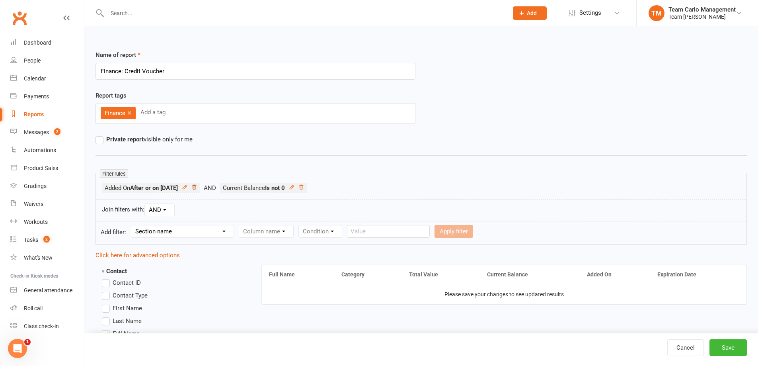
click at [197, 186] on icon at bounding box center [194, 187] width 6 height 6
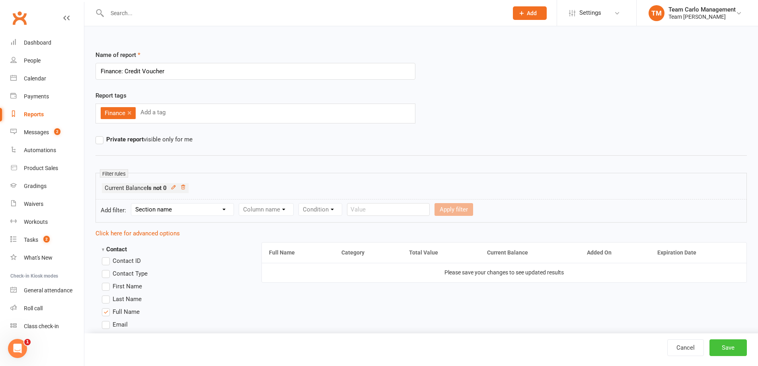
click at [737, 341] on button "Save" at bounding box center [727, 347] width 37 height 17
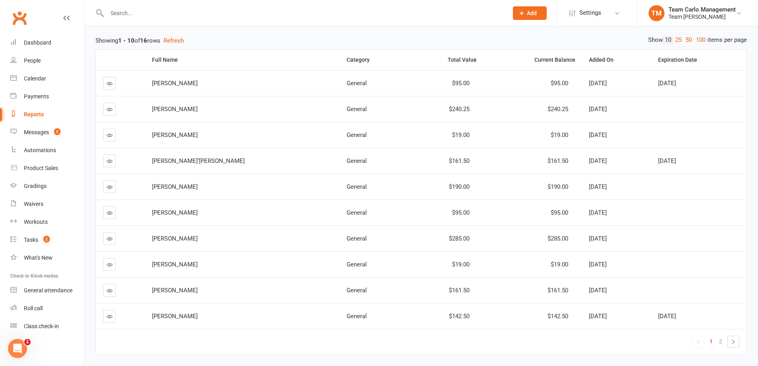
scroll to position [75, 0]
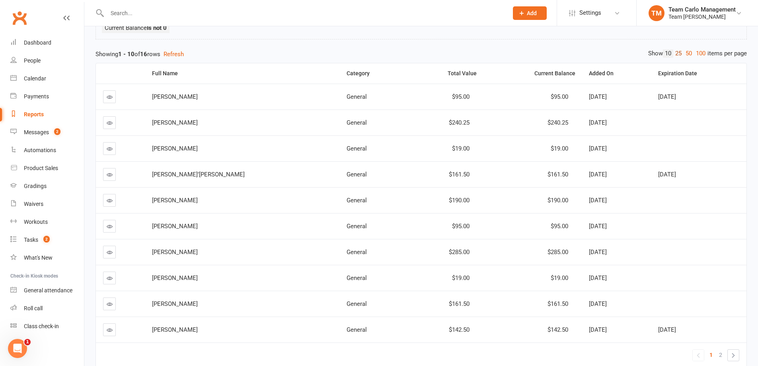
click at [678, 49] on link "25" at bounding box center [678, 53] width 10 height 8
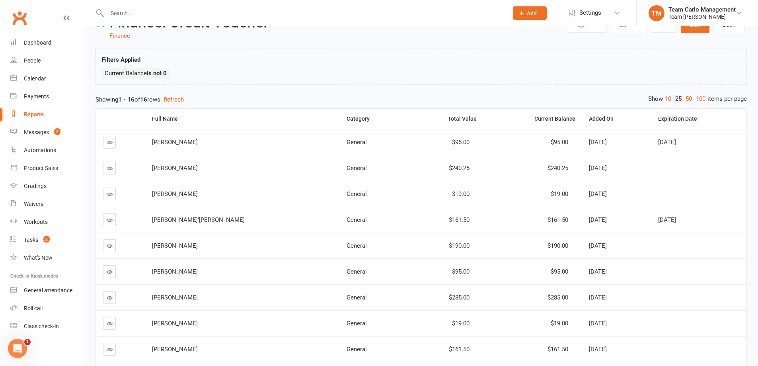
scroll to position [0, 0]
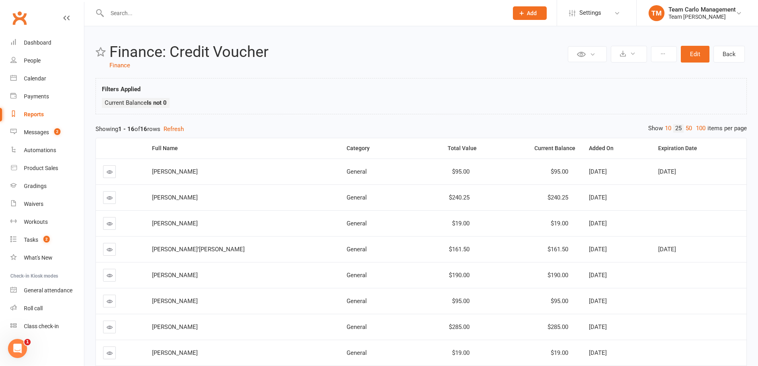
click at [324, 100] on ul "Current Balance Is not 0" at bounding box center [421, 105] width 638 height 14
click at [327, 73] on div "Private Report Only visible by me Public Report Visible to everyone Export to C…" at bounding box center [420, 318] width 673 height 585
click at [673, 17] on div "Team [PERSON_NAME]" at bounding box center [701, 16] width 67 height 7
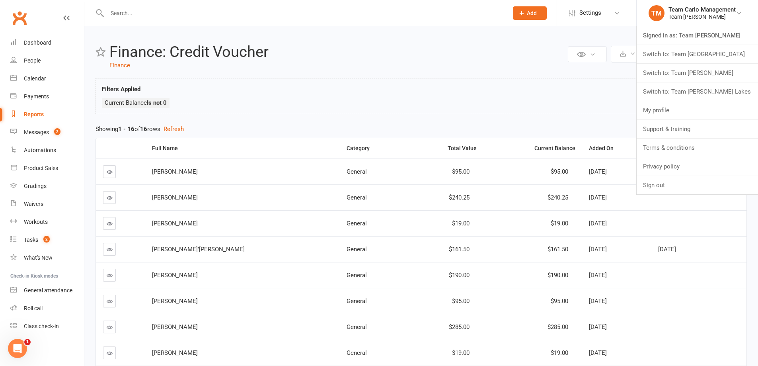
click at [446, 87] on div "Filters Applied Current Balance Is not 0" at bounding box center [421, 97] width 638 height 27
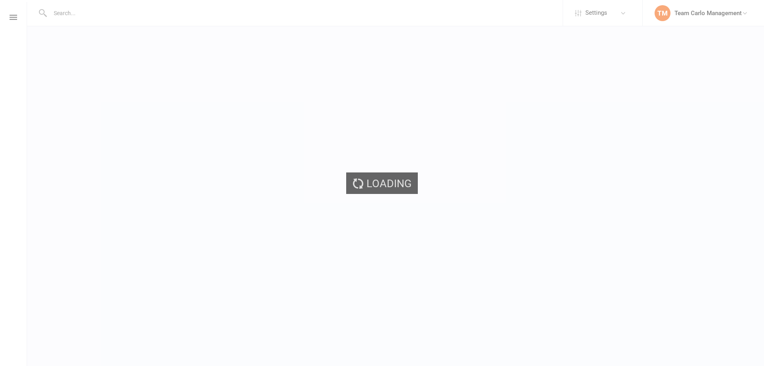
click at [459, 144] on div "Loading" at bounding box center [382, 183] width 764 height 366
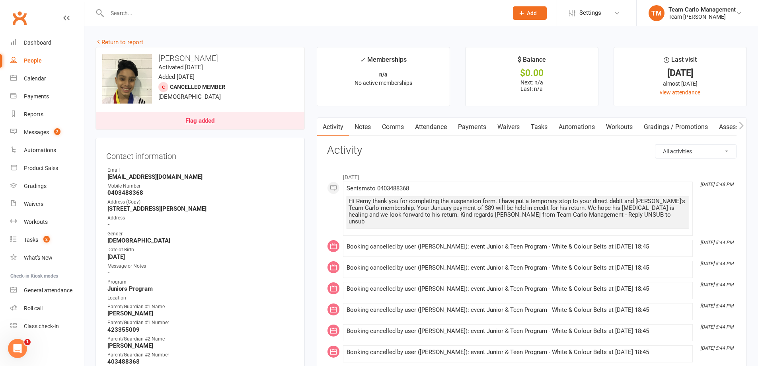
click at [212, 119] on div "Flag added" at bounding box center [199, 121] width 29 height 6
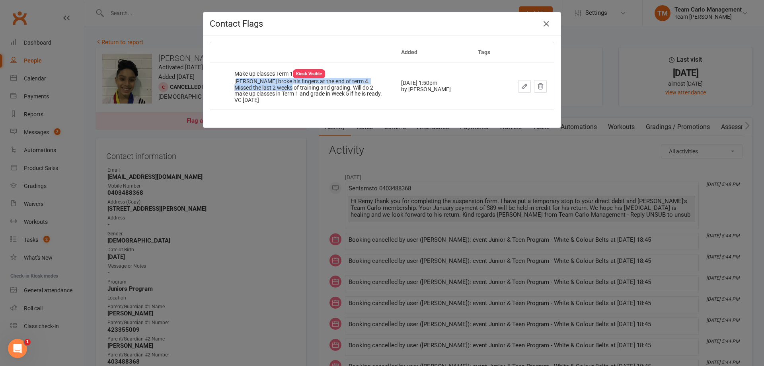
drag, startPoint x: 233, startPoint y: 78, endPoint x: 230, endPoint y: 64, distance: 15.1
click at [270, 87] on div "Omar broke his fingers at the end of term 4. Missed the last 2 weeks of trainin…" at bounding box center [310, 90] width 152 height 25
click at [541, 25] on icon "button" at bounding box center [546, 24] width 10 height 10
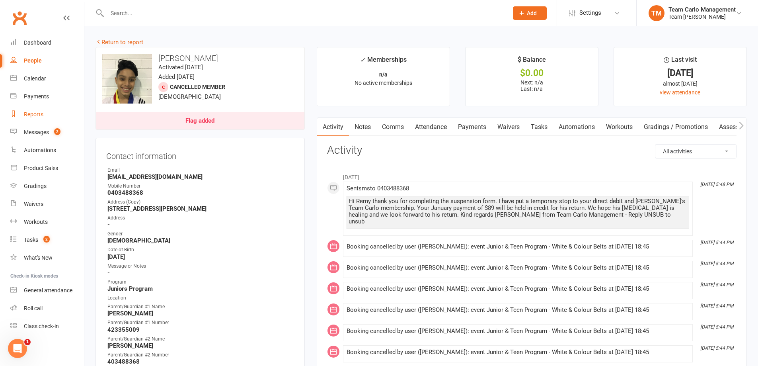
click at [35, 109] on link "Reports" at bounding box center [47, 114] width 74 height 18
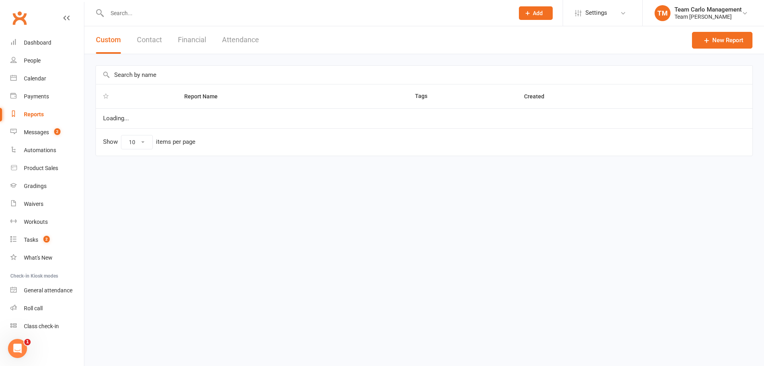
select select "100"
click at [136, 78] on input "text" at bounding box center [424, 75] width 656 height 18
type input "Migreat"
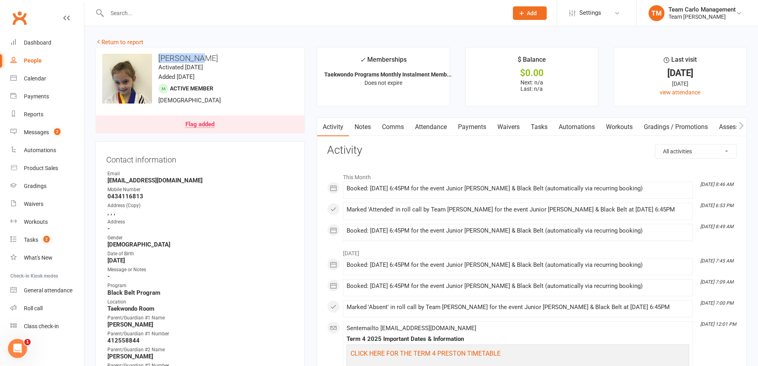
drag, startPoint x: 201, startPoint y: 60, endPoint x: 157, endPoint y: 54, distance: 44.2
click at [157, 54] on h3 "[PERSON_NAME]" at bounding box center [200, 58] width 196 height 9
click at [196, 124] on div "Flag added" at bounding box center [199, 124] width 29 height 6
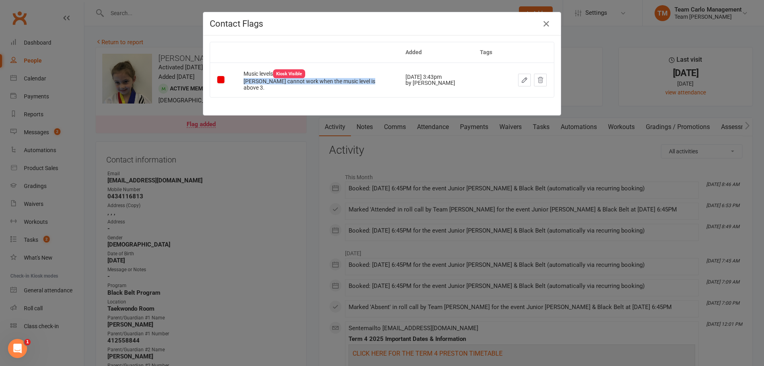
drag, startPoint x: 242, startPoint y: 83, endPoint x: 373, endPoint y: 80, distance: 131.7
click at [373, 80] on div "[PERSON_NAME] cannot work when the music level is above 3." at bounding box center [317, 84] width 148 height 12
click at [547, 23] on icon "button" at bounding box center [546, 24] width 10 height 10
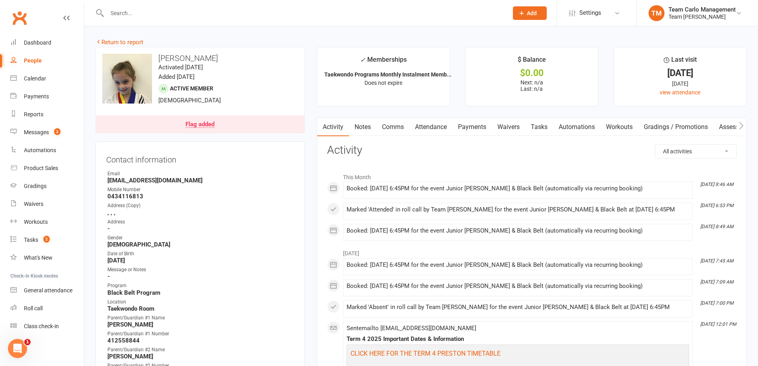
click at [210, 53] on div "upload photo change photo Ruby Karda Activated 9 October, 2018 Added 3 October,…" at bounding box center [199, 90] width 209 height 86
drag, startPoint x: 202, startPoint y: 57, endPoint x: 153, endPoint y: 58, distance: 48.5
click at [153, 58] on h3 "[PERSON_NAME]" at bounding box center [200, 58] width 196 height 9
copy h3 "[PERSON_NAME]"
click at [194, 120] on link "Flag added" at bounding box center [200, 124] width 208 height 18
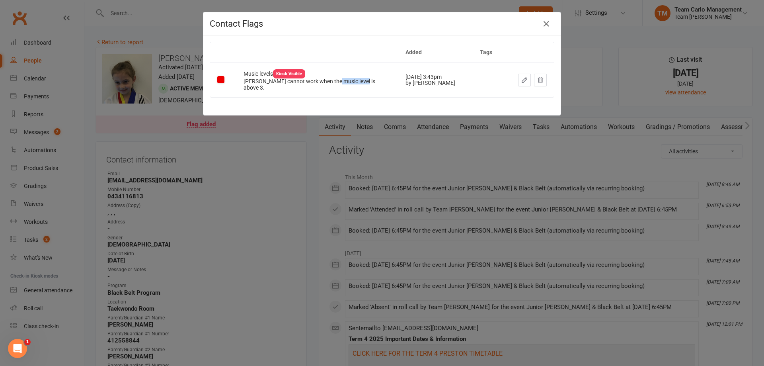
drag, startPoint x: 331, startPoint y: 82, endPoint x: 360, endPoint y: 82, distance: 29.4
click at [360, 82] on div "[PERSON_NAME] cannot work when the music level is above 3." at bounding box center [317, 84] width 148 height 12
click at [547, 25] on icon "button" at bounding box center [546, 24] width 10 height 10
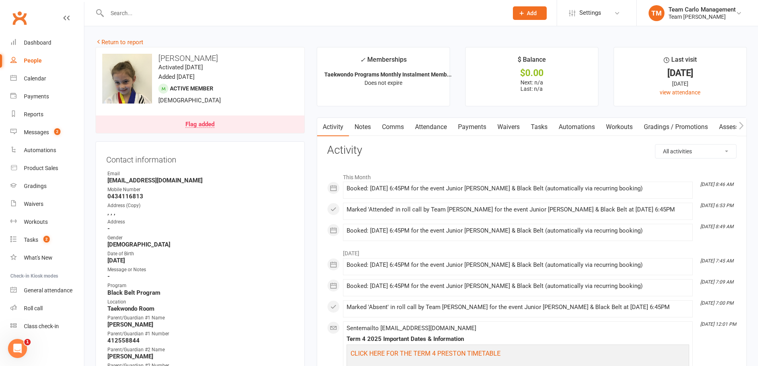
click at [372, 127] on link "Notes" at bounding box center [362, 127] width 27 height 18
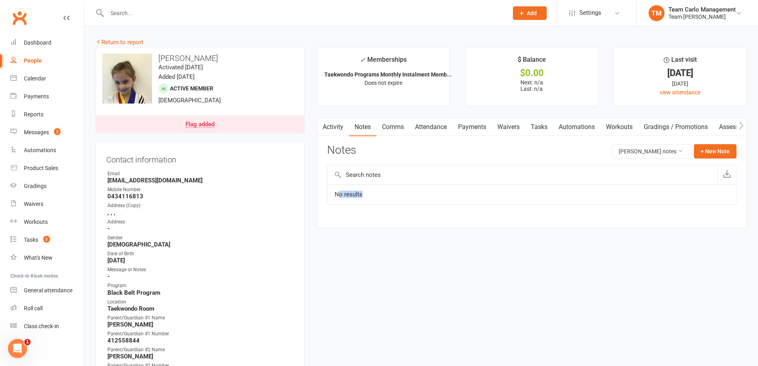
drag, startPoint x: 338, startPoint y: 193, endPoint x: 398, endPoint y: 195, distance: 60.1
click at [398, 194] on td "No results" at bounding box center [531, 194] width 408 height 20
click at [401, 221] on div "Activity Notes Comms Attendance Payments Waivers Tasks Automations Workouts Gra…" at bounding box center [532, 172] width 430 height 110
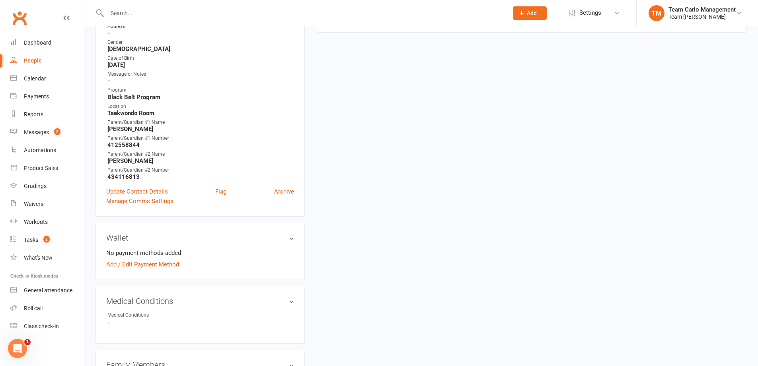
scroll to position [239, 0]
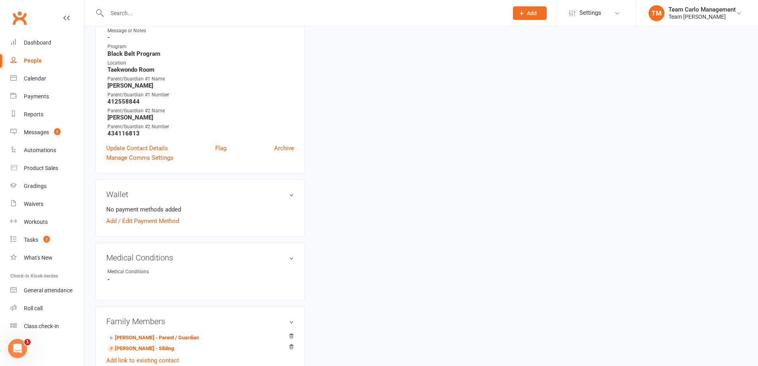
click at [136, 275] on div "Medical Conditions" at bounding box center [140, 272] width 66 height 8
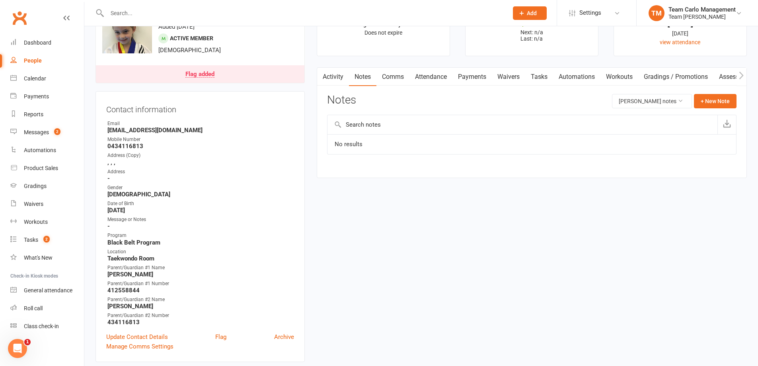
scroll to position [0, 0]
